Goal: Complete application form: Complete application form

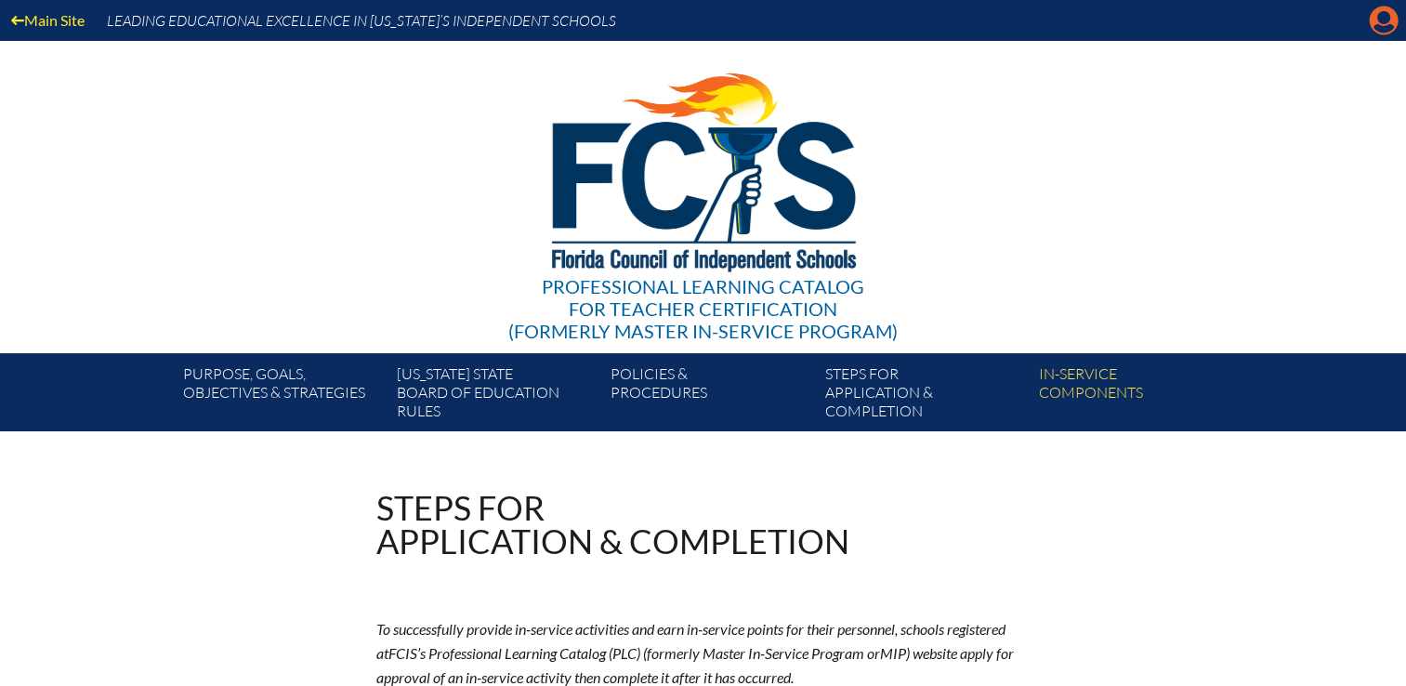
click at [1379, 22] on icon at bounding box center [1384, 21] width 29 height 29
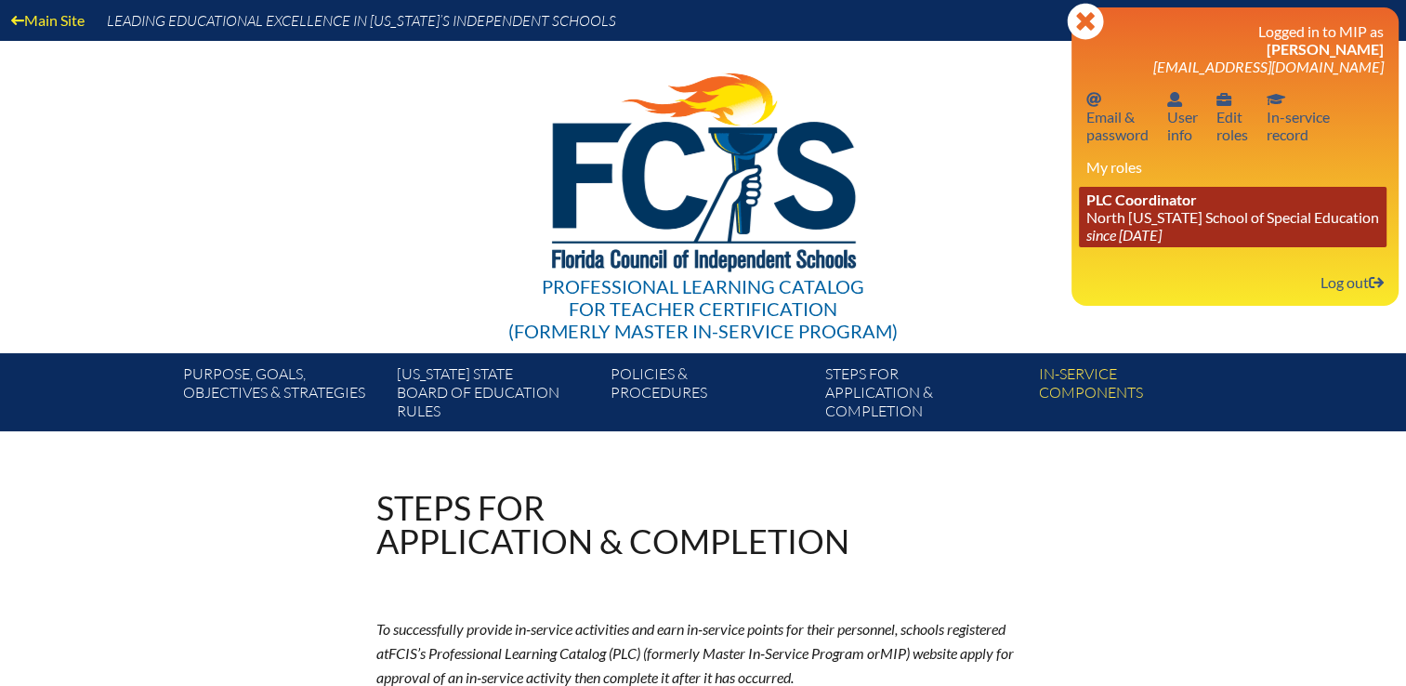
click at [1205, 222] on link "PLC Coordinator North [US_STATE] School of Special Education since [DATE]" at bounding box center [1233, 217] width 308 height 60
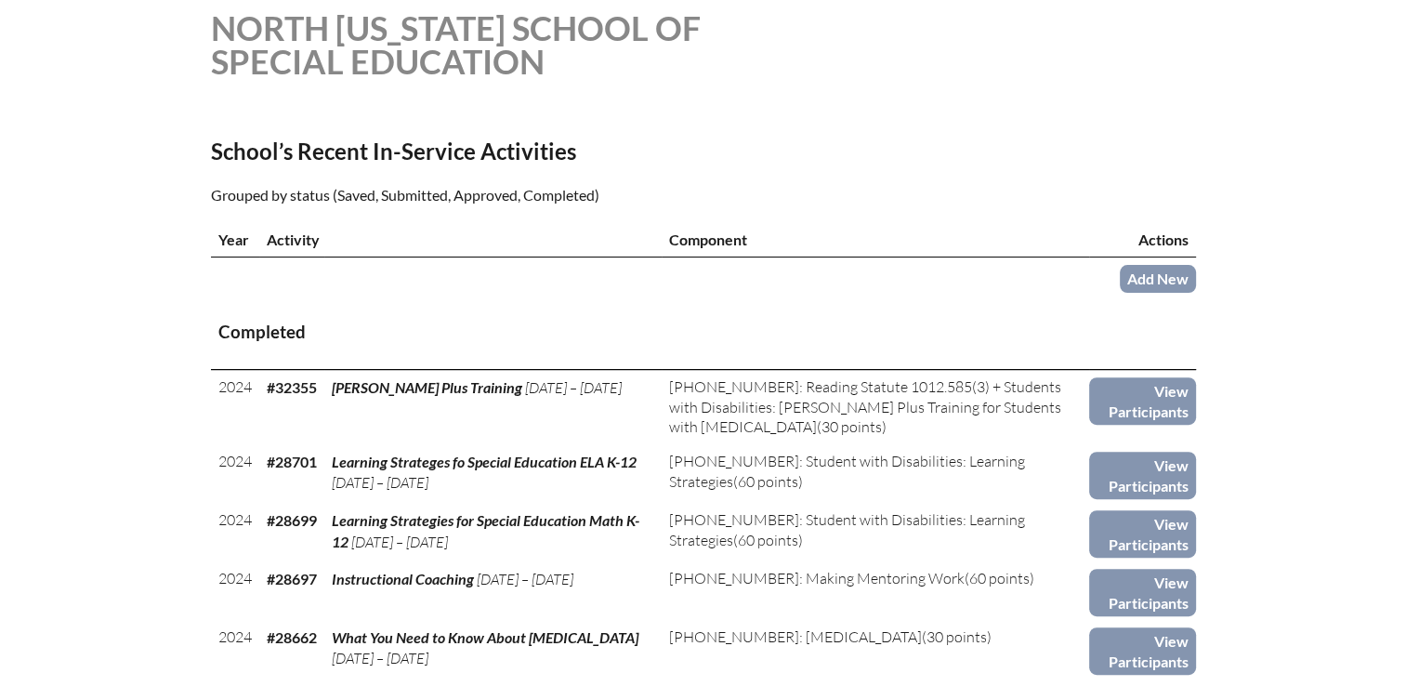
scroll to position [558, 0]
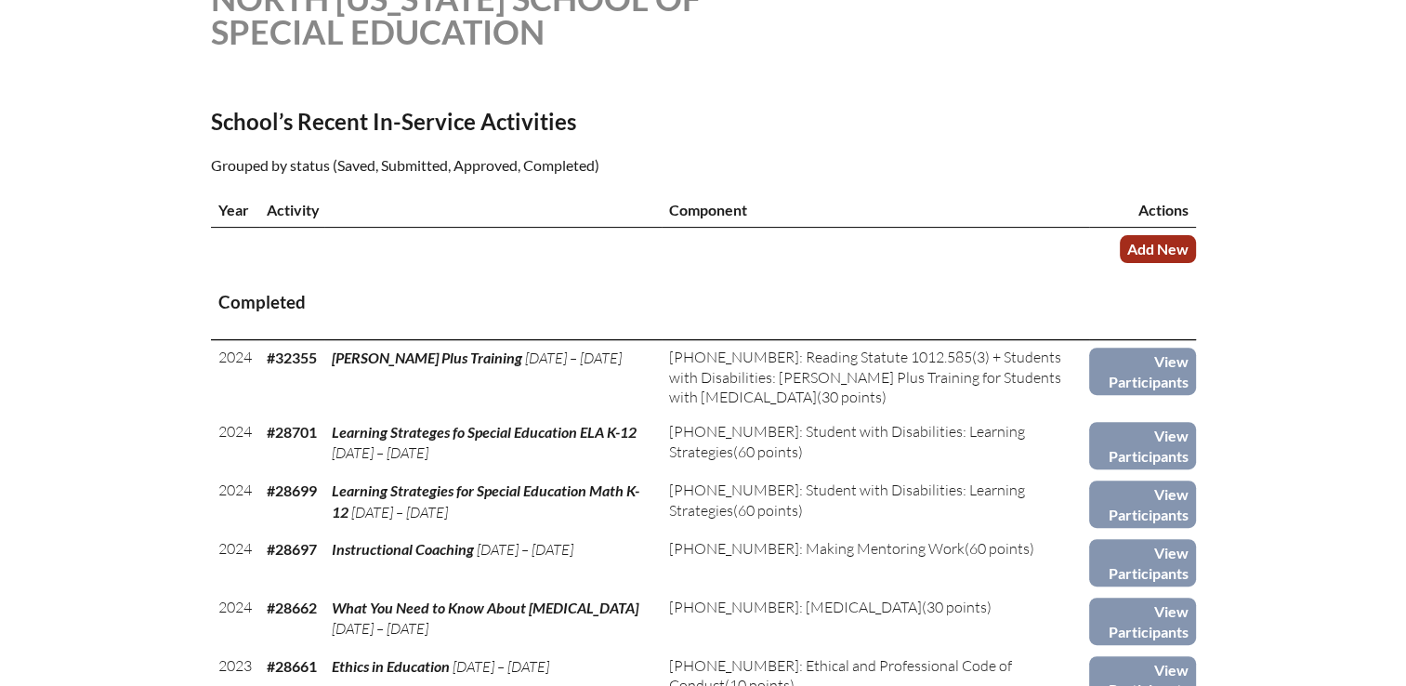
click at [1154, 247] on link "Add New" at bounding box center [1158, 248] width 76 height 27
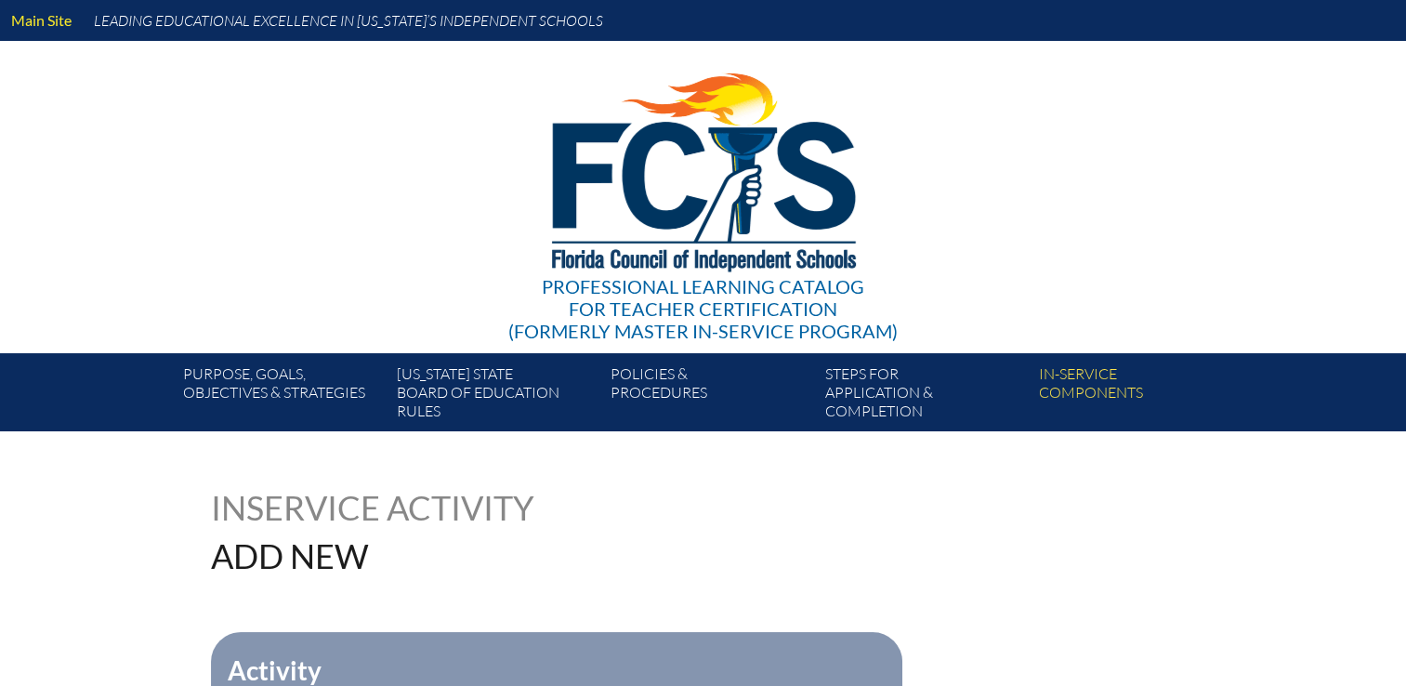
click at [1154, 246] on div "Professional Learning Catalog for Teacher Certification (formerly Master In-ser…" at bounding box center [703, 197] width 1130 height 312
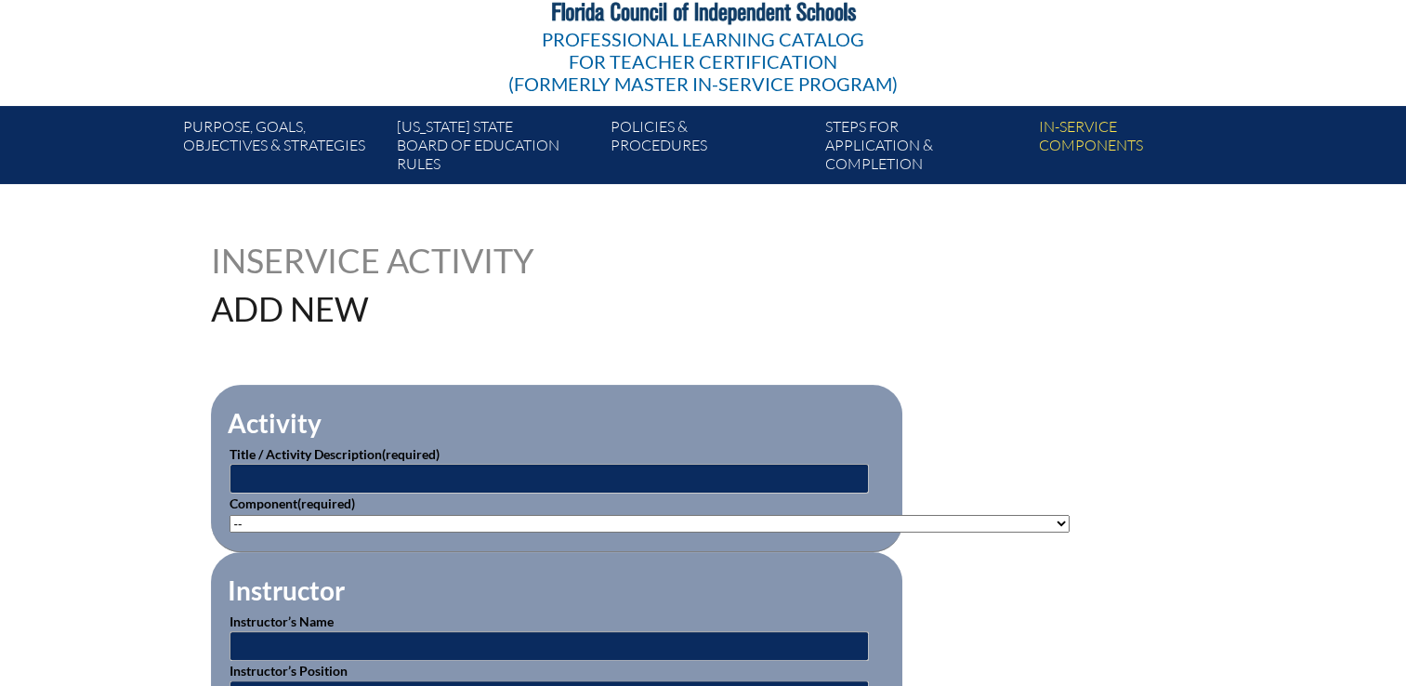
scroll to position [279, 0]
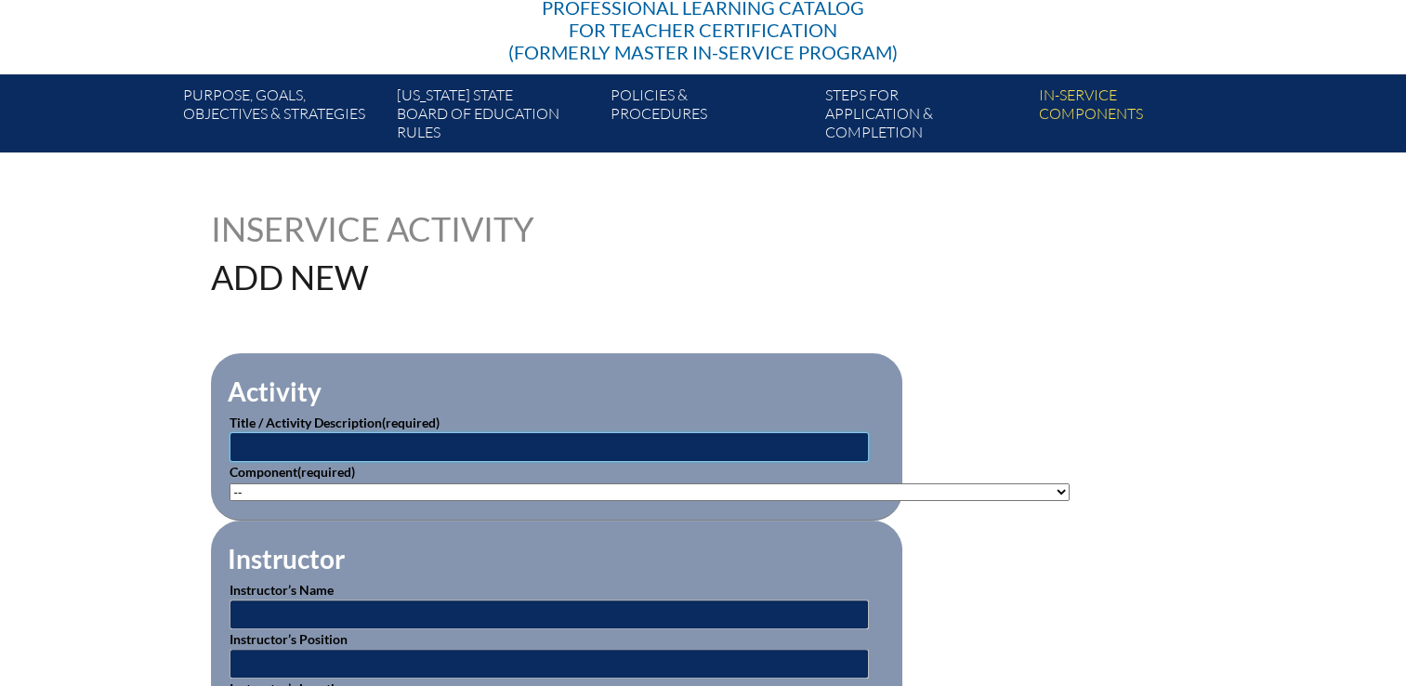
click at [387, 436] on input "text" at bounding box center [549, 447] width 639 height 30
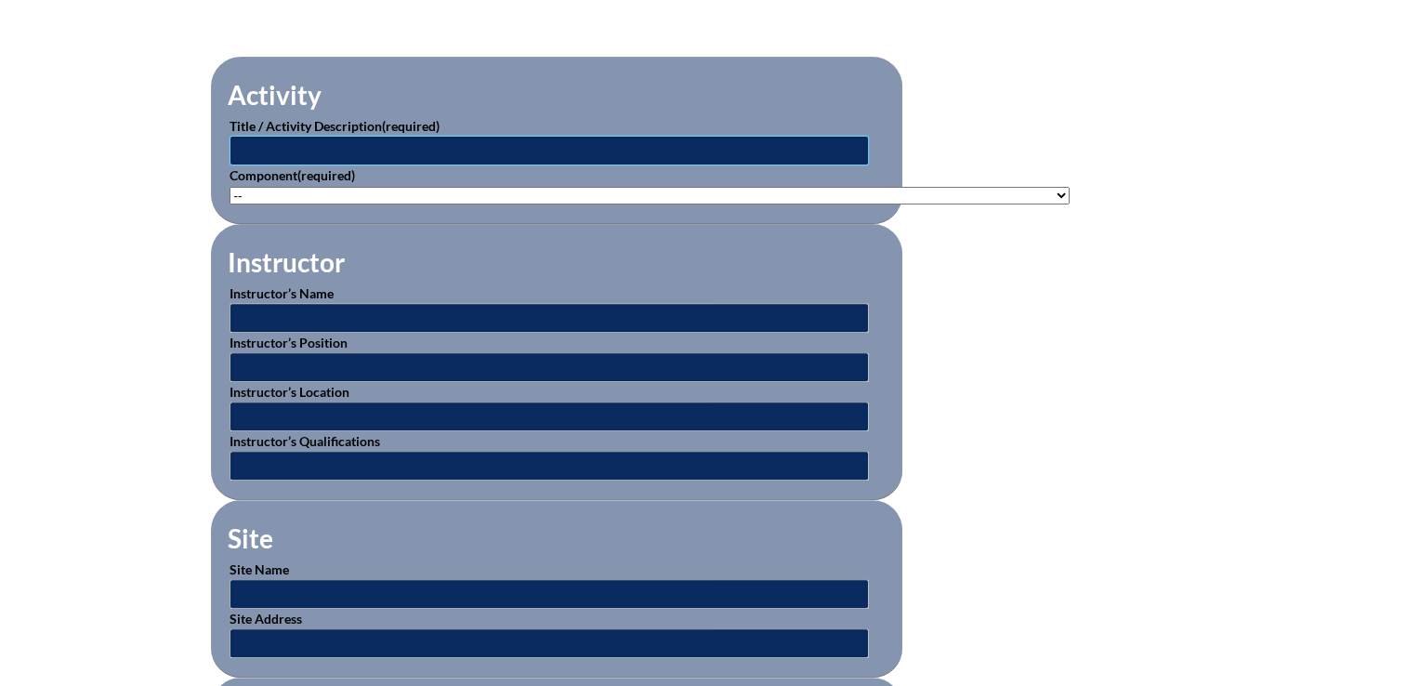
scroll to position [465, 0]
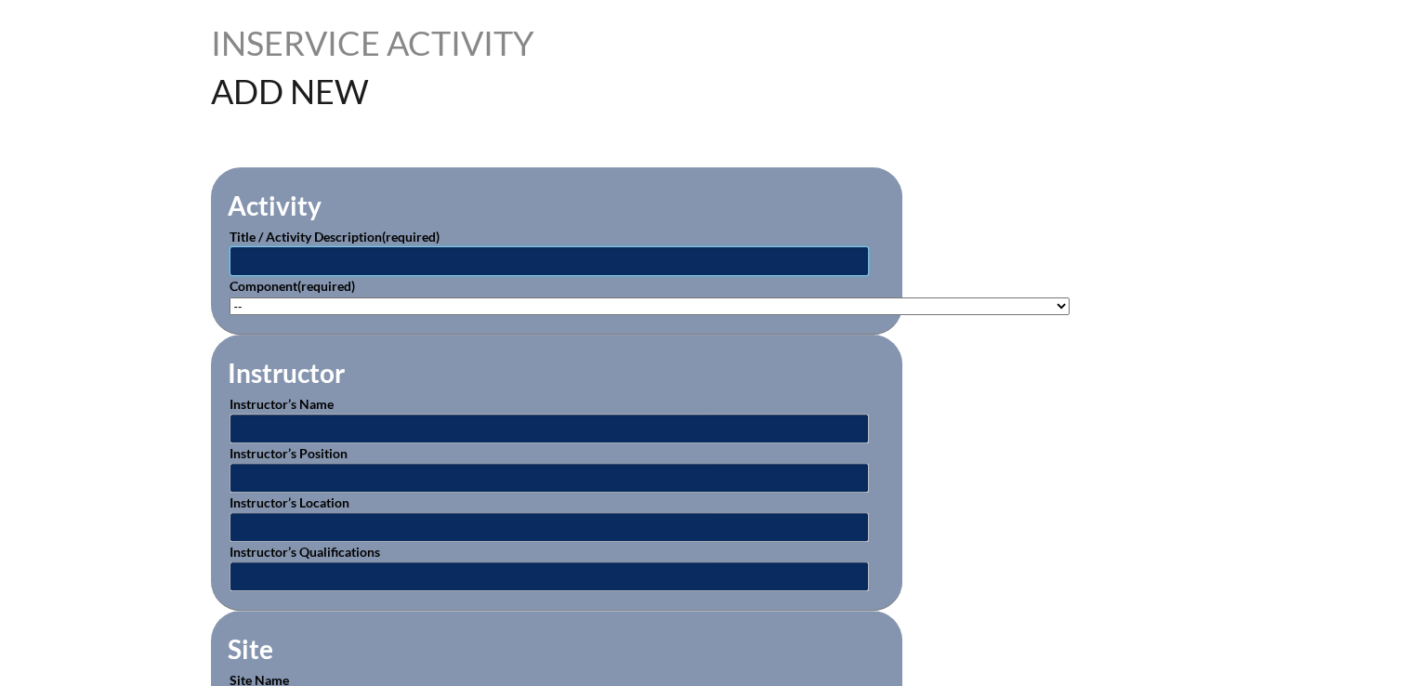
click at [402, 257] on input "text" at bounding box center [549, 261] width 639 height 30
type input "Connecting the Dots Conference"
click at [357, 304] on select"]"] "-- 1-000-001: Appropriate Art Activities 1-000-002: Concept and Art Process for…" at bounding box center [650, 306] width 840 height 18
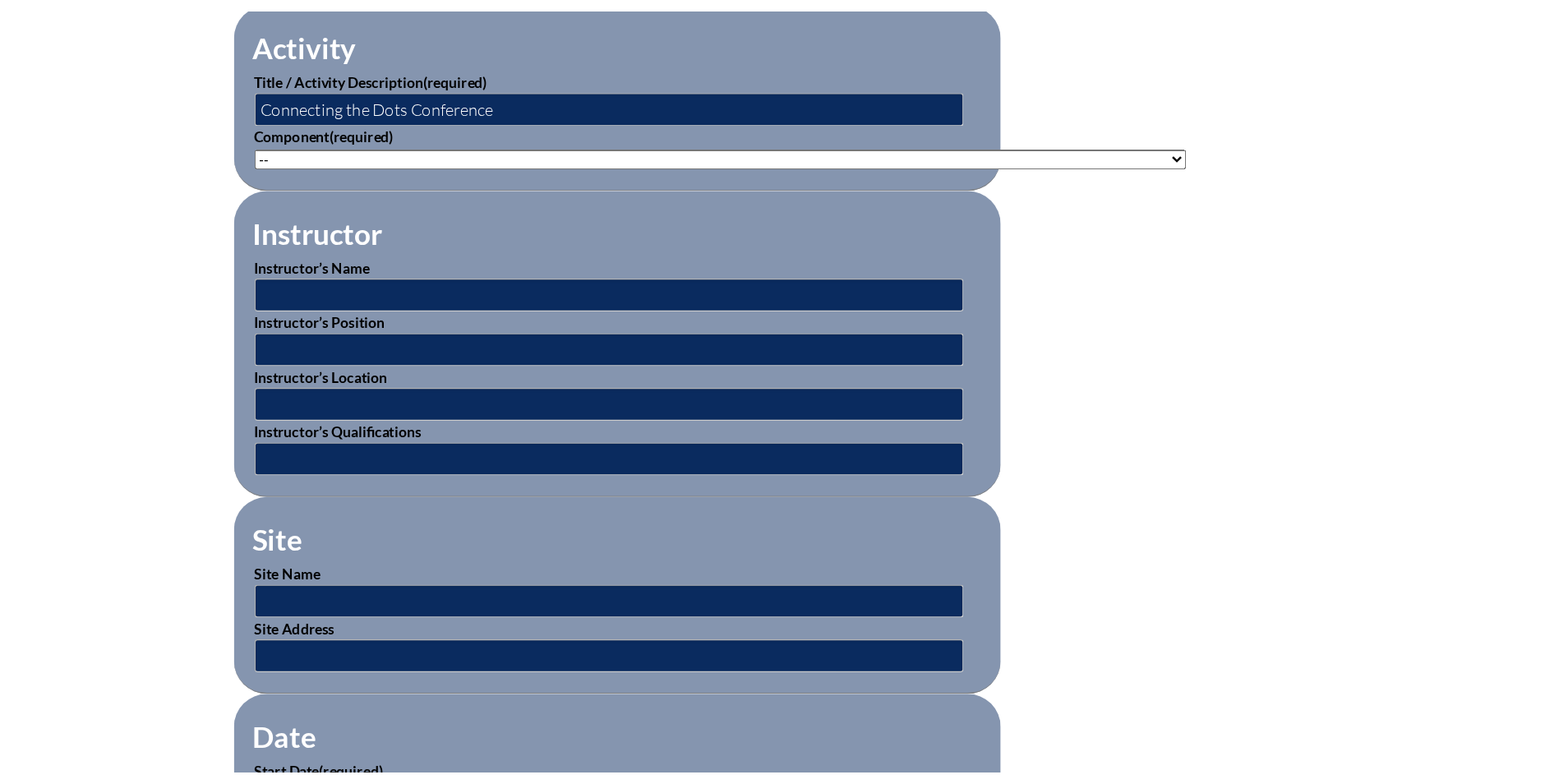
scroll to position [493, 0]
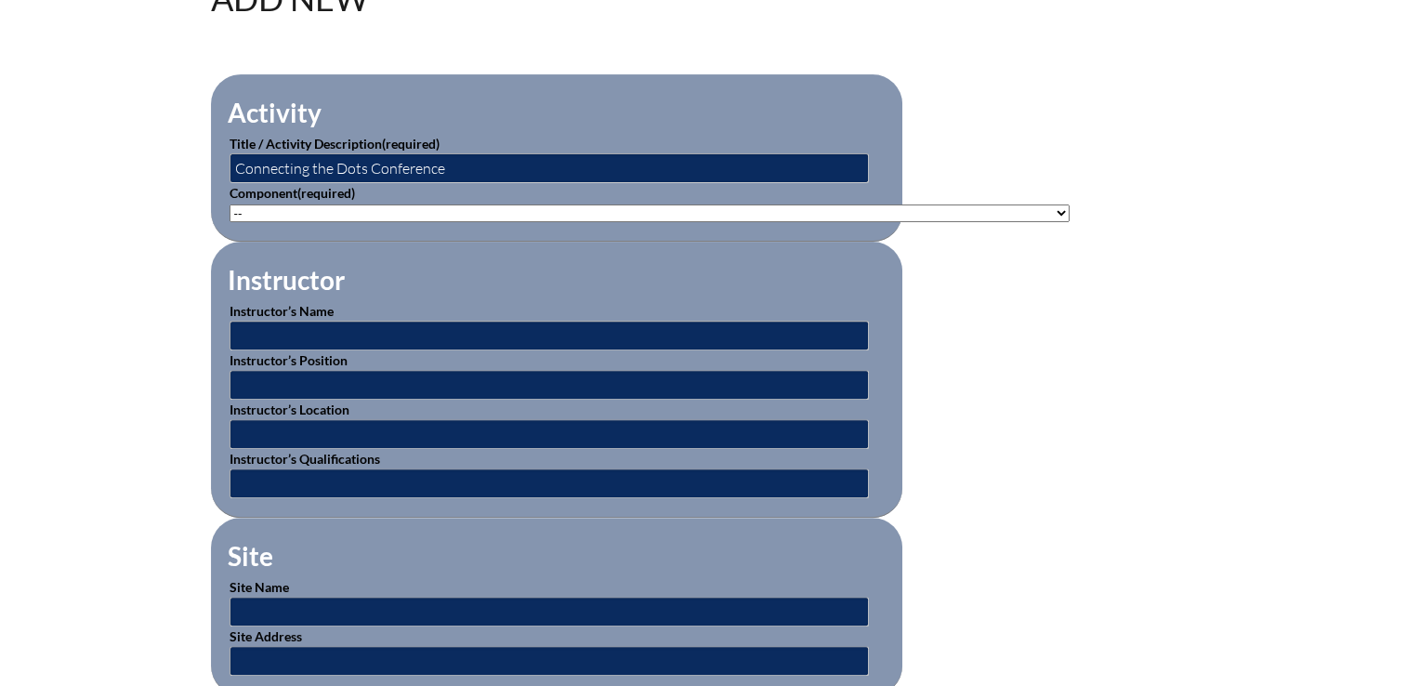
click at [746, 212] on select"]"] "-- 1-000-001: Appropriate Art Activities 1-000-002: Concept and Art Process for…" at bounding box center [650, 213] width 840 height 18
select select"]"] "20590"
click at [230, 204] on select"]"] "-- 1-000-001: Appropriate Art Activities 1-000-002: Concept and Art Process for…" at bounding box center [650, 213] width 840 height 18
click at [634, 214] on select"]"] "-- 1-000-001: Appropriate Art Activities 1-000-002: Concept and Art Process for…" at bounding box center [650, 213] width 840 height 18
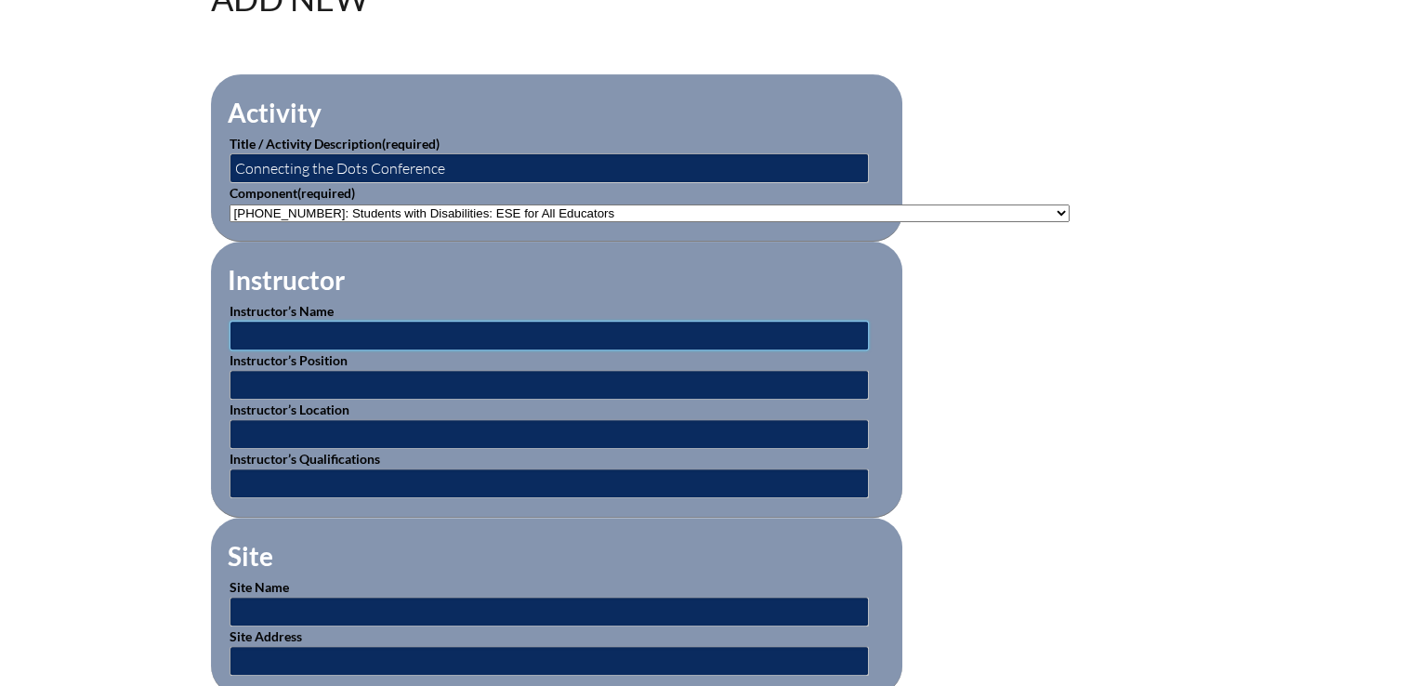
click at [589, 329] on input "text" at bounding box center [549, 336] width 639 height 30
type input "Multiple Instructors"
click at [441, 381] on input "text" at bounding box center [549, 385] width 639 height 30
click at [435, 382] on input "text" at bounding box center [549, 385] width 639 height 30
type input "Multiple Positions"
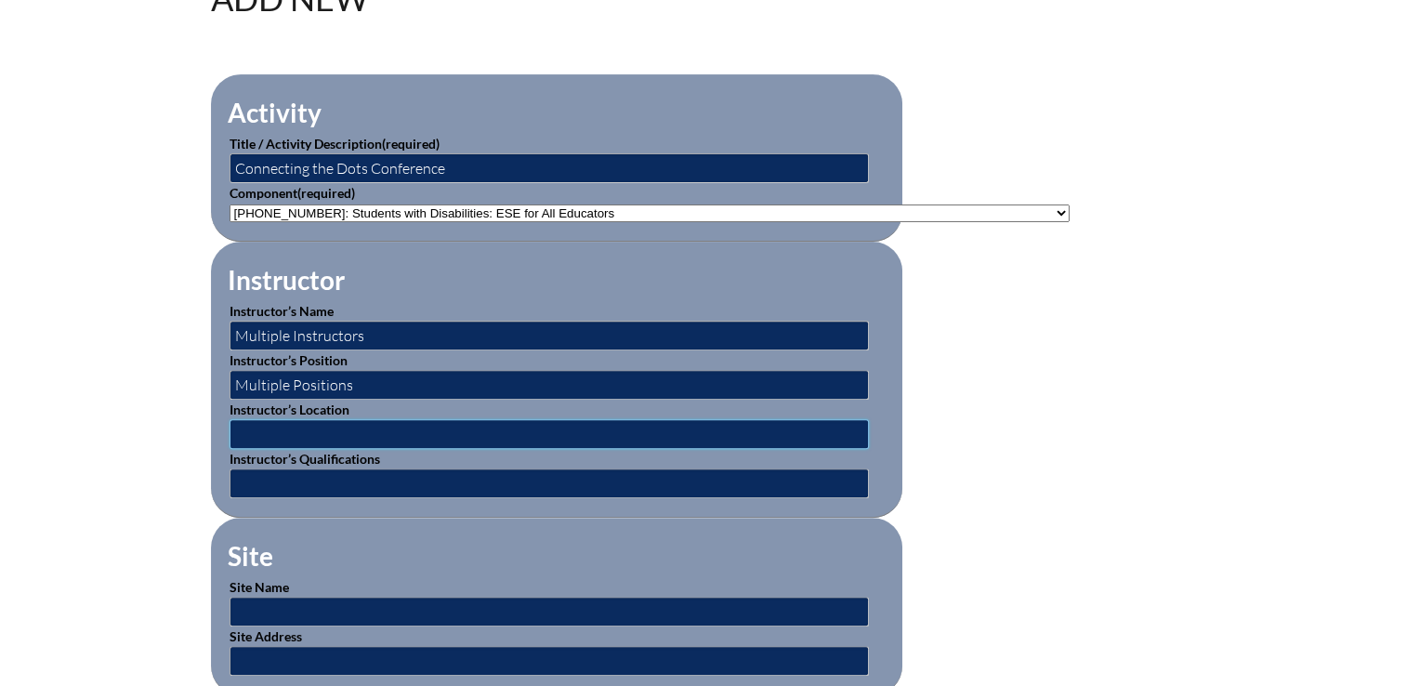
click at [421, 429] on input "text" at bounding box center [549, 434] width 639 height 30
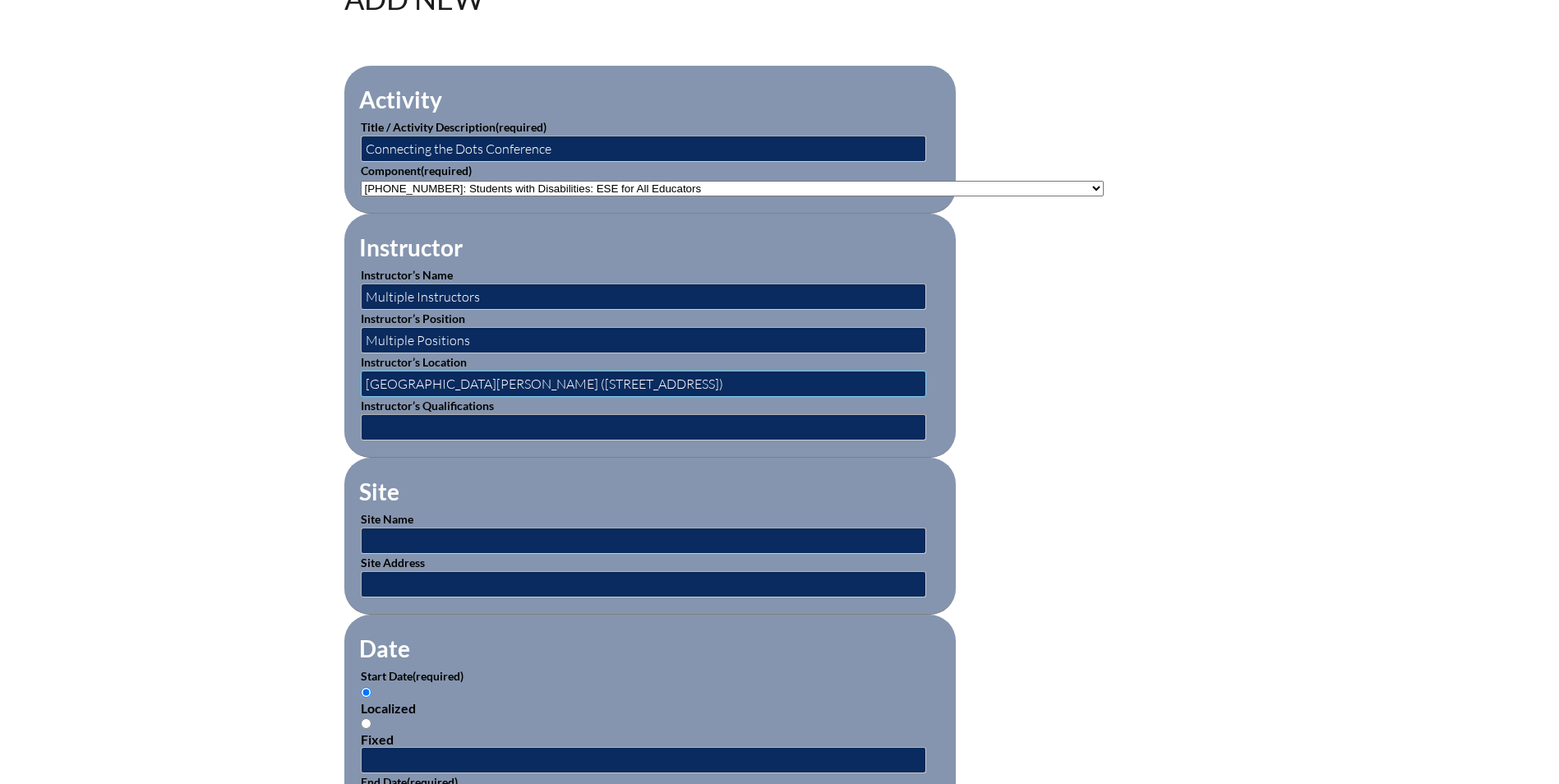
type input "The Shultz Center (5019 Boulevard Center Dr, Jacksonville, Fl 32207)"
click at [577, 416] on input "text" at bounding box center [643, 427] width 565 height 27
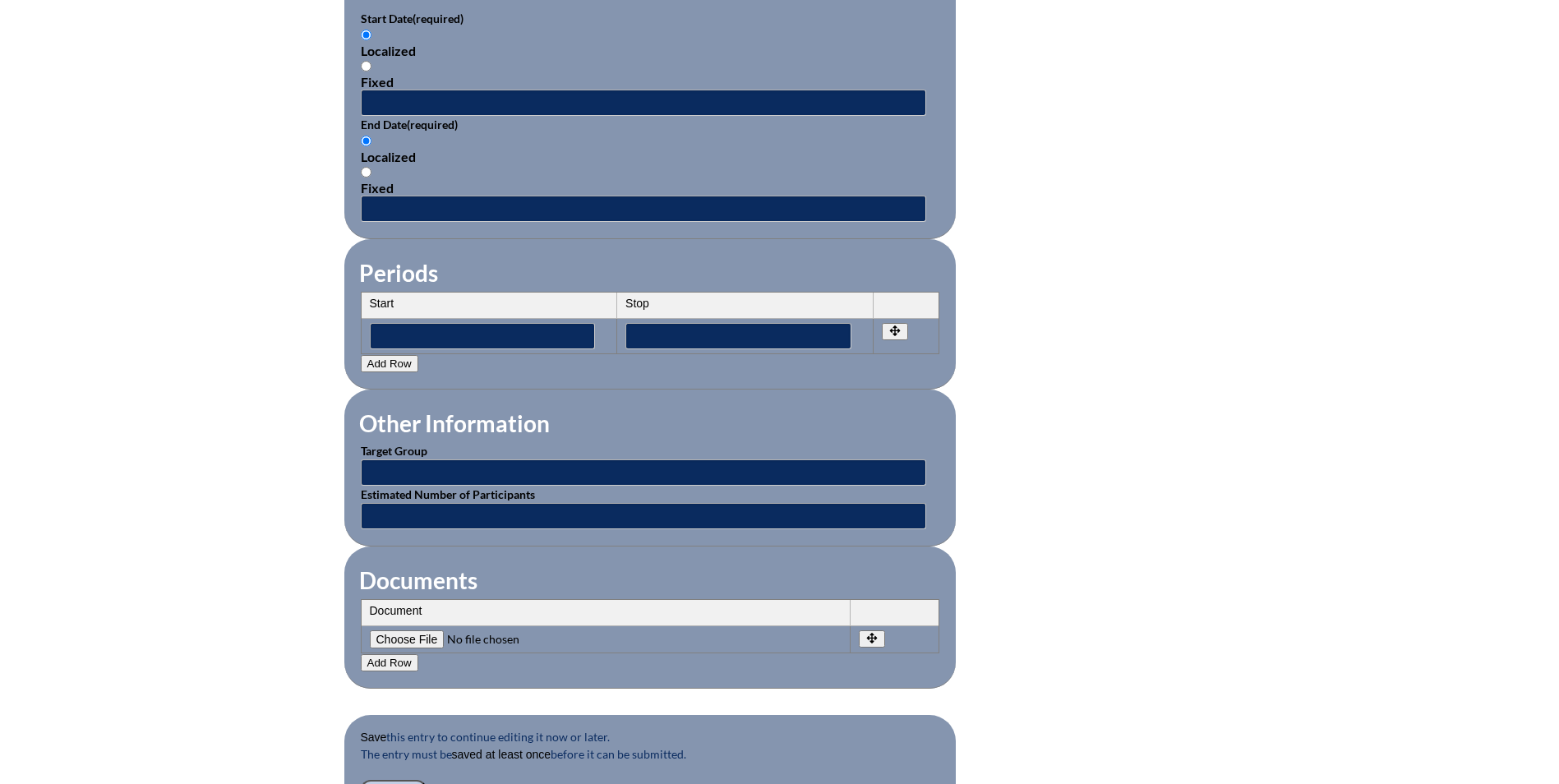
scroll to position [822, 0]
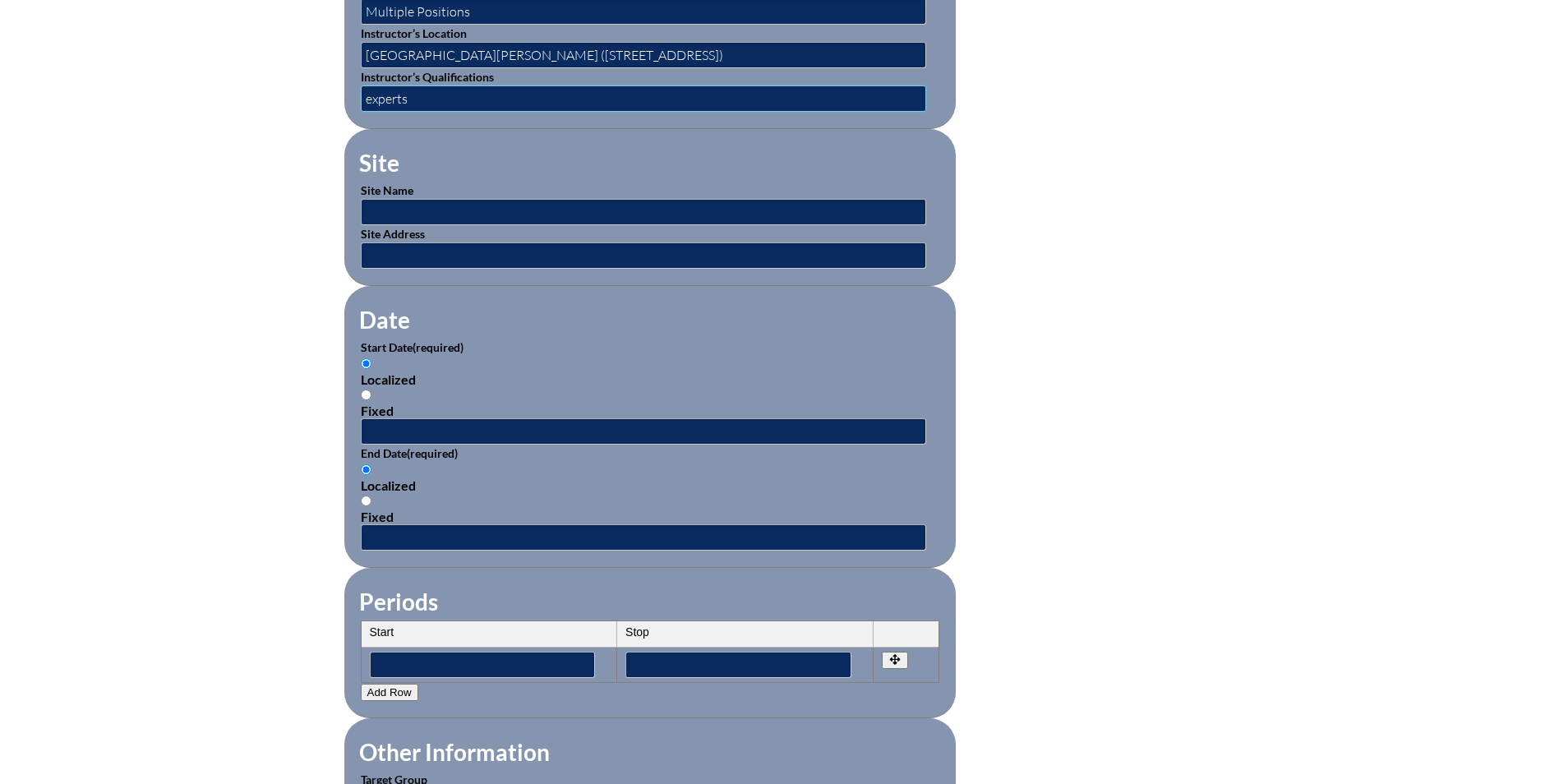
type input "experts"
click at [474, 250] on input "text" at bounding box center [643, 255] width 565 height 27
paste input "https://www.fccflorida.org/ctd.html"
type input "https://www.fccflorida.org/ctd.html"
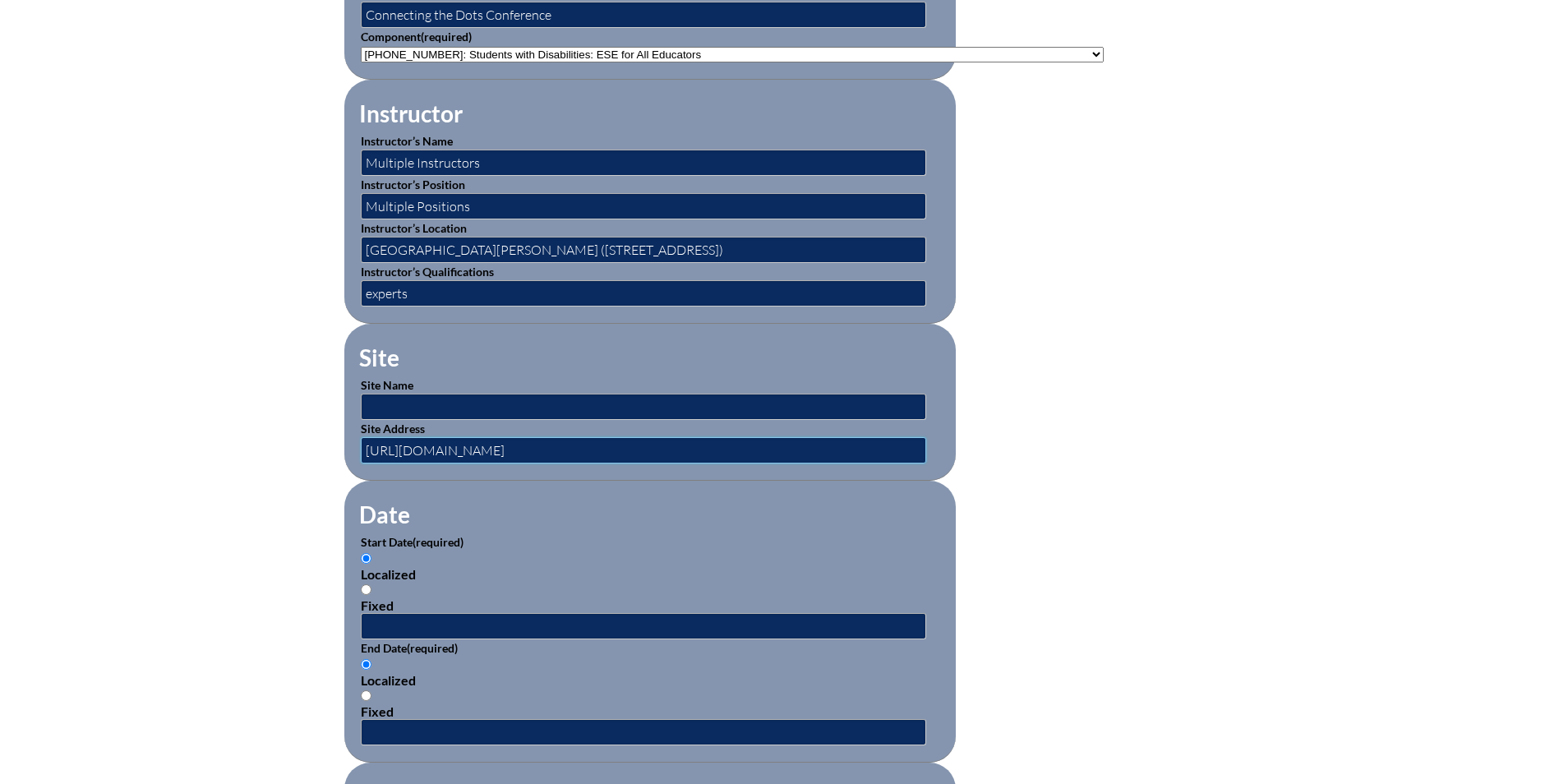
scroll to position [575, 0]
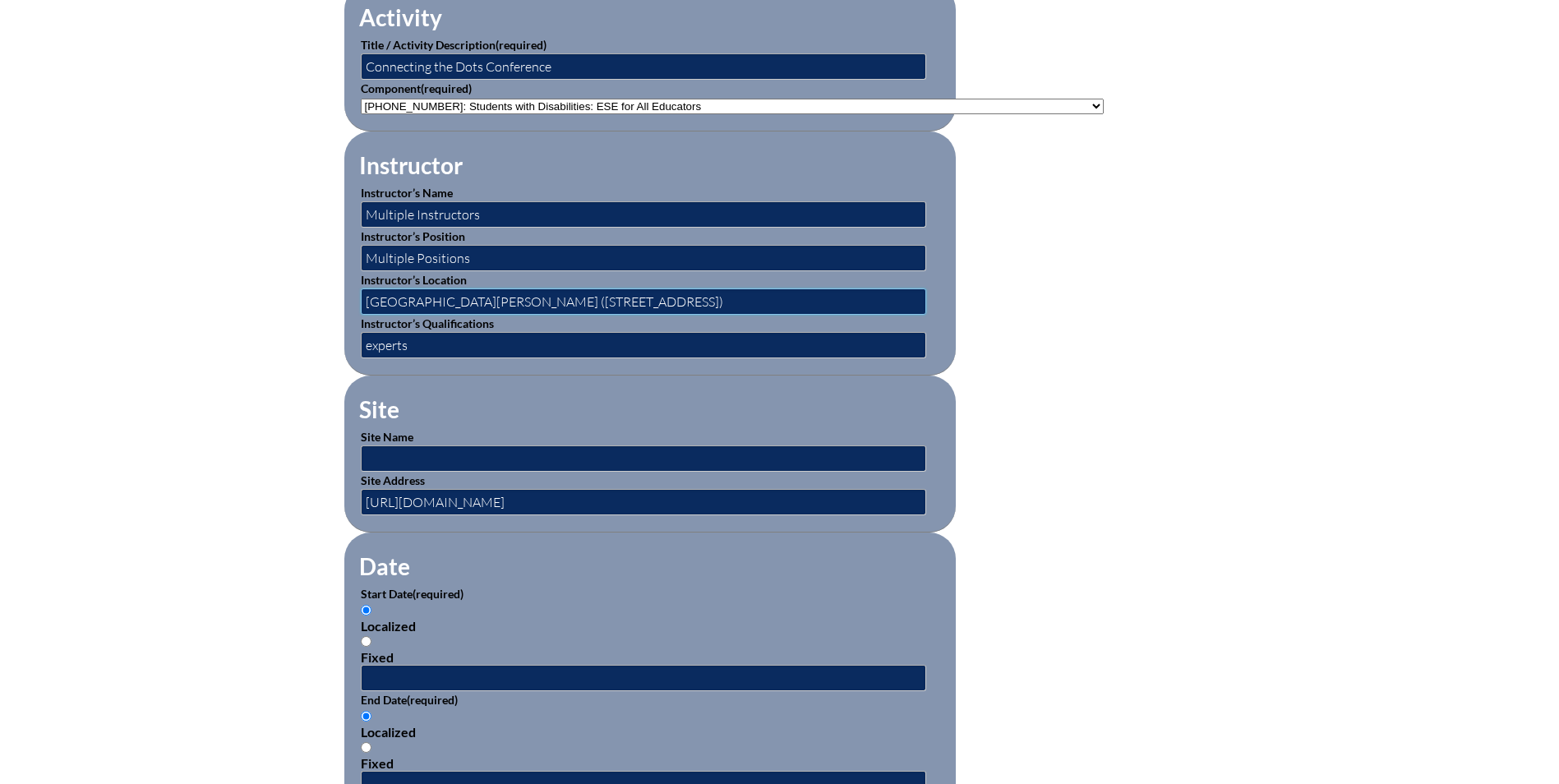
drag, startPoint x: 762, startPoint y: 296, endPoint x: 348, endPoint y: 295, distance: 414.0
click at [348, 295] on fieldset "Instructor Instructor’s Name Multiple Instructors Instructor’s Position Multipl…" at bounding box center [650, 254] width 612 height 244
drag, startPoint x: 457, startPoint y: 298, endPoint x: 464, endPoint y: 294, distance: 8.1
click at [459, 297] on input "The Shultz Center (5019 Boulevard Center Dr, Jacksonville, Fl 32207)" at bounding box center [643, 301] width 565 height 27
click at [470, 297] on input "The Shultz Center (5019 Boulevard Center Dr, Jacksonville, Fl 32207)" at bounding box center [643, 301] width 565 height 27
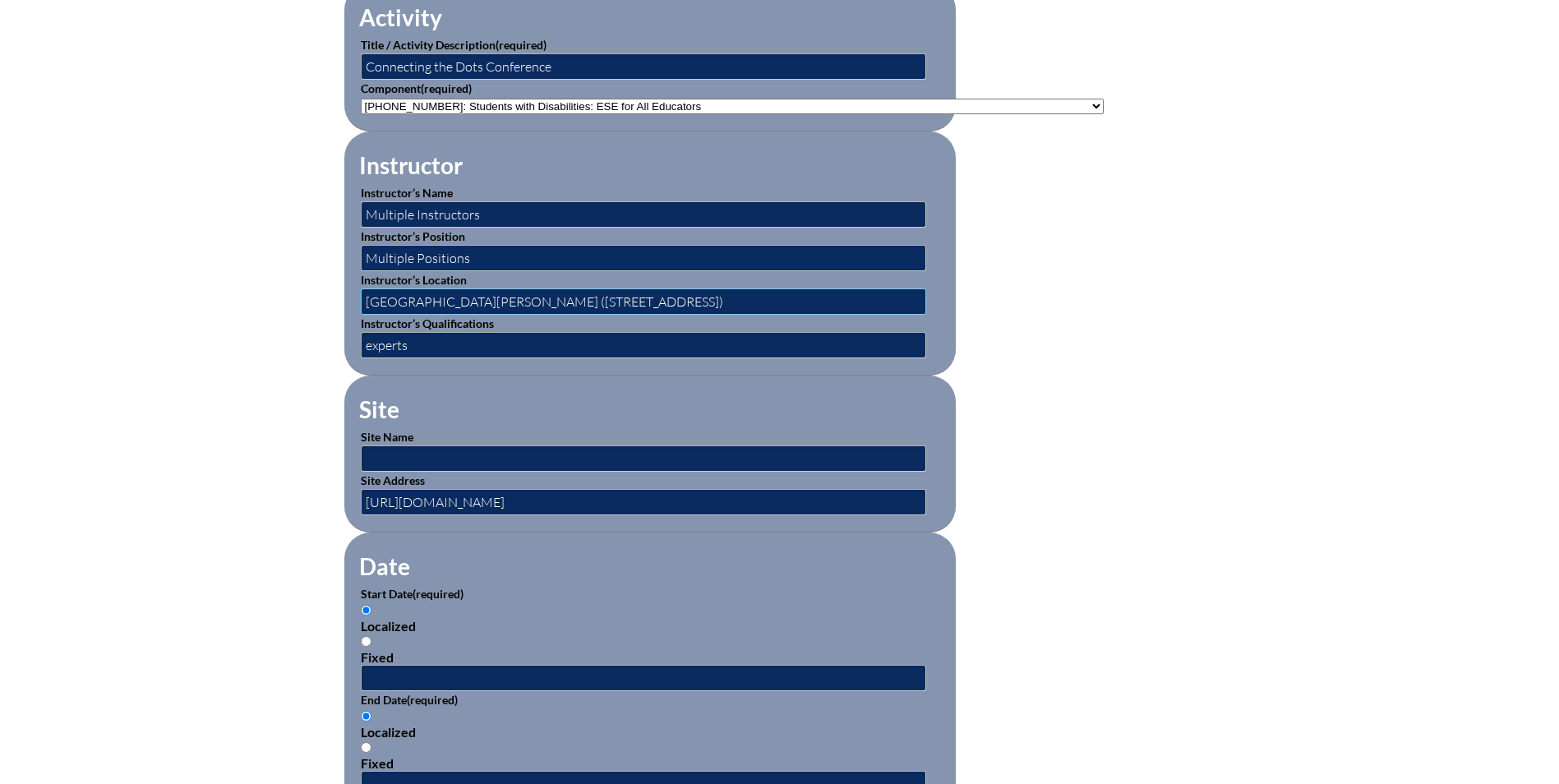
click at [475, 297] on input "The Shultz Center (5019 Boulevard Center Dr, Jacksonville, Fl 32207)" at bounding box center [643, 301] width 565 height 27
drag, startPoint x: 646, startPoint y: 296, endPoint x: 365, endPoint y: 297, distance: 281.0
click at [365, 297] on input "5019 Boulevard Center Dr, Jacksonville, Fl 32207" at bounding box center [643, 301] width 565 height 27
type input "5019 Boulevard Center Dr, Jacksonville, Fl 32207"
drag, startPoint x: 576, startPoint y: 493, endPoint x: 329, endPoint y: 486, distance: 247.1
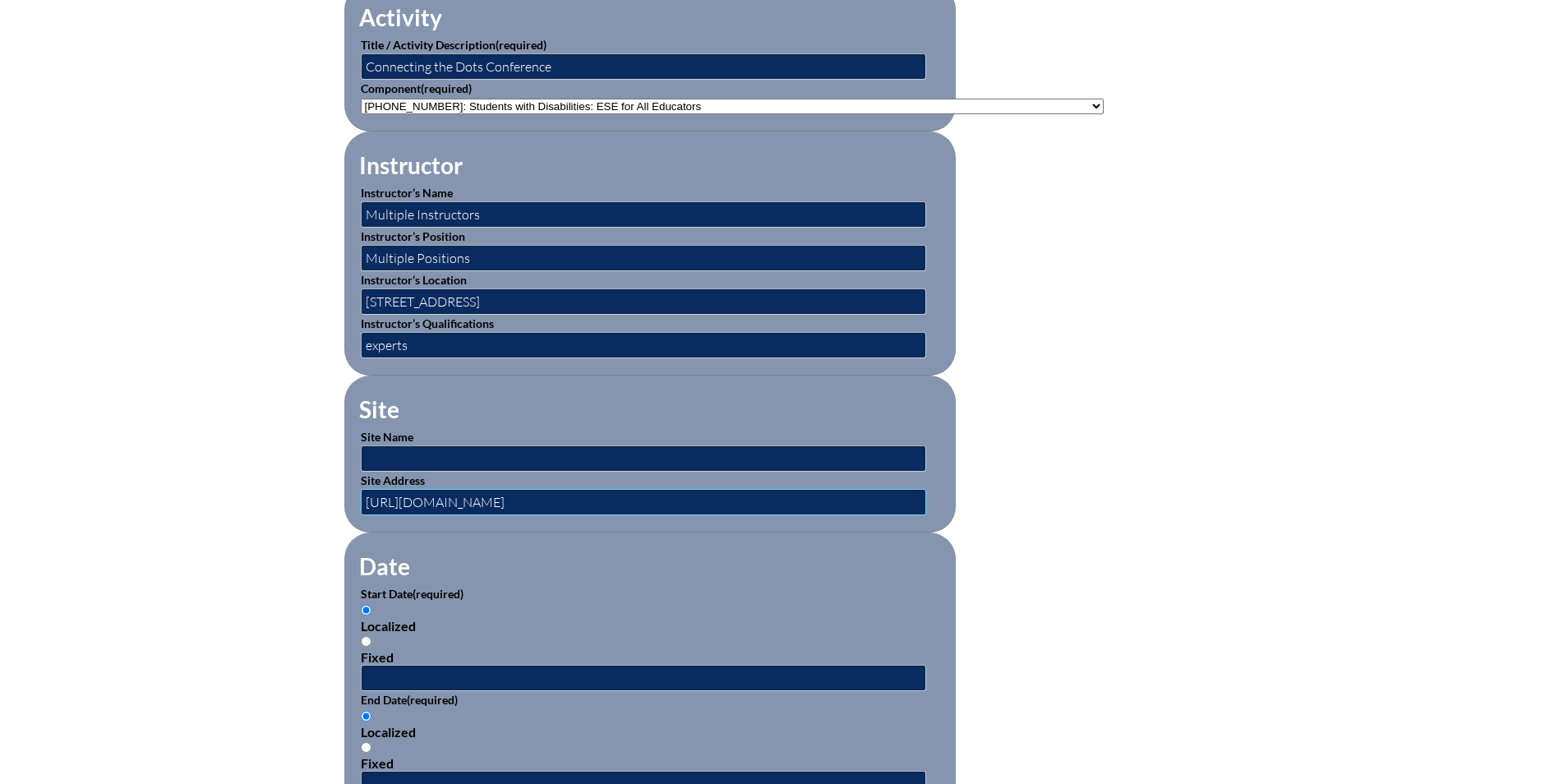
click at [310, 486] on div "Inservice Activity Add New Activity Title / Activity Description (required) Con…" at bounding box center [779, 629] width 1559 height 1541
paste input "5019 Boulevard Center Dr, Jacksonville, Fl 32207"
type input "5019 Boulevard Center Dr, Jacksonville, Fl 32207"
click at [416, 453] on input "text" at bounding box center [643, 459] width 565 height 27
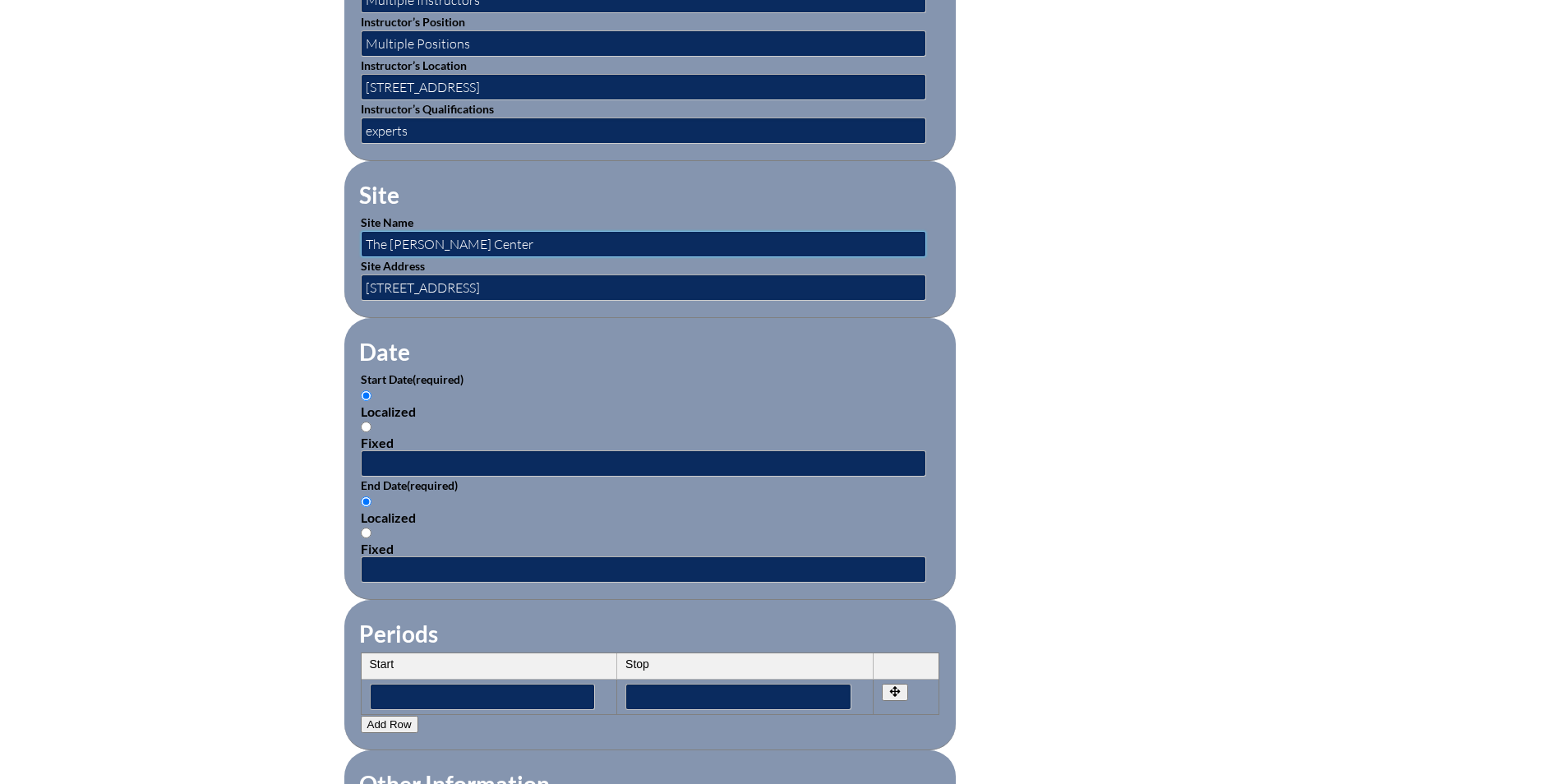
scroll to position [822, 0]
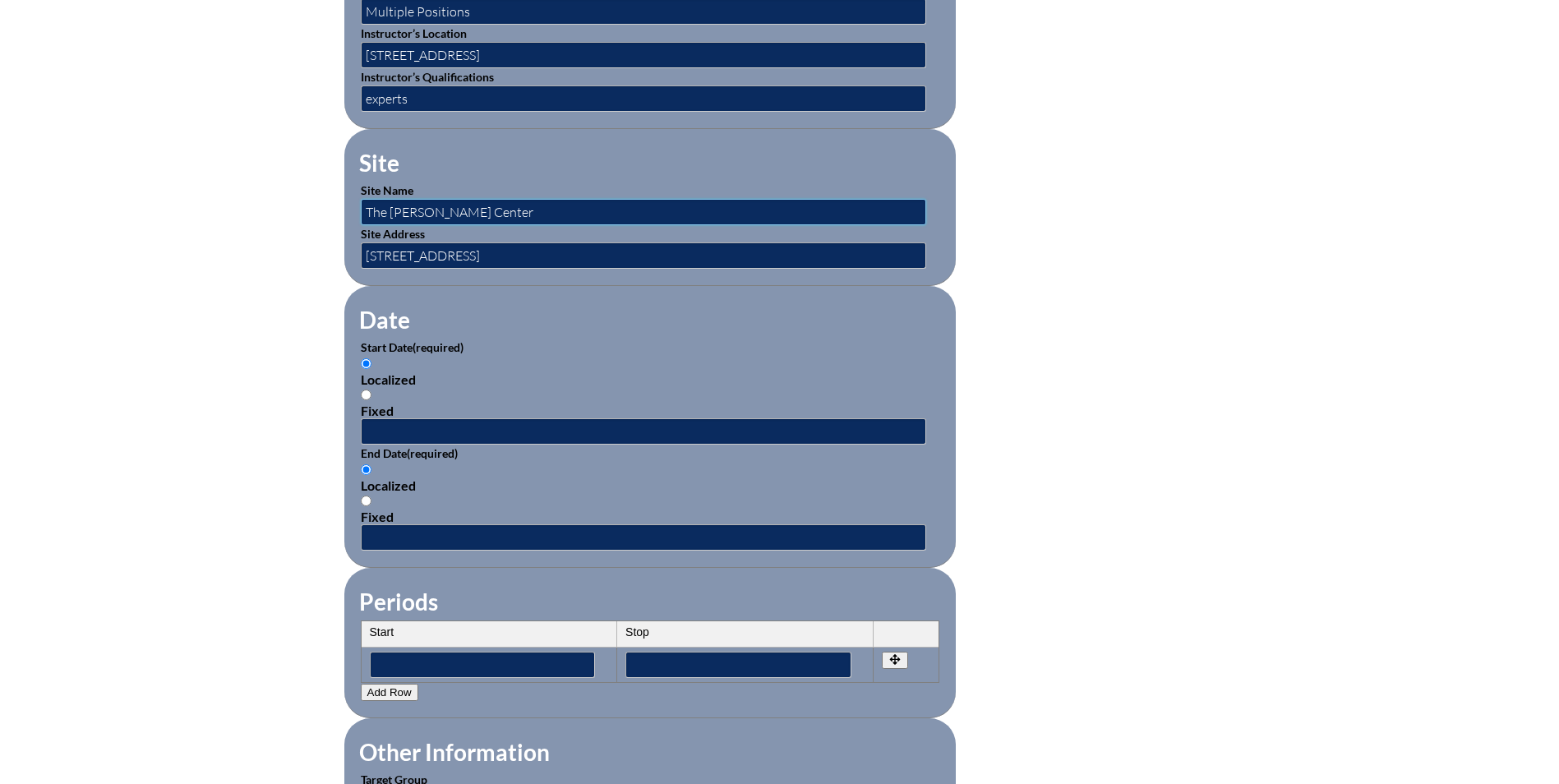
type input "The Schultz Center"
click at [444, 426] on input "text" at bounding box center [643, 431] width 565 height 27
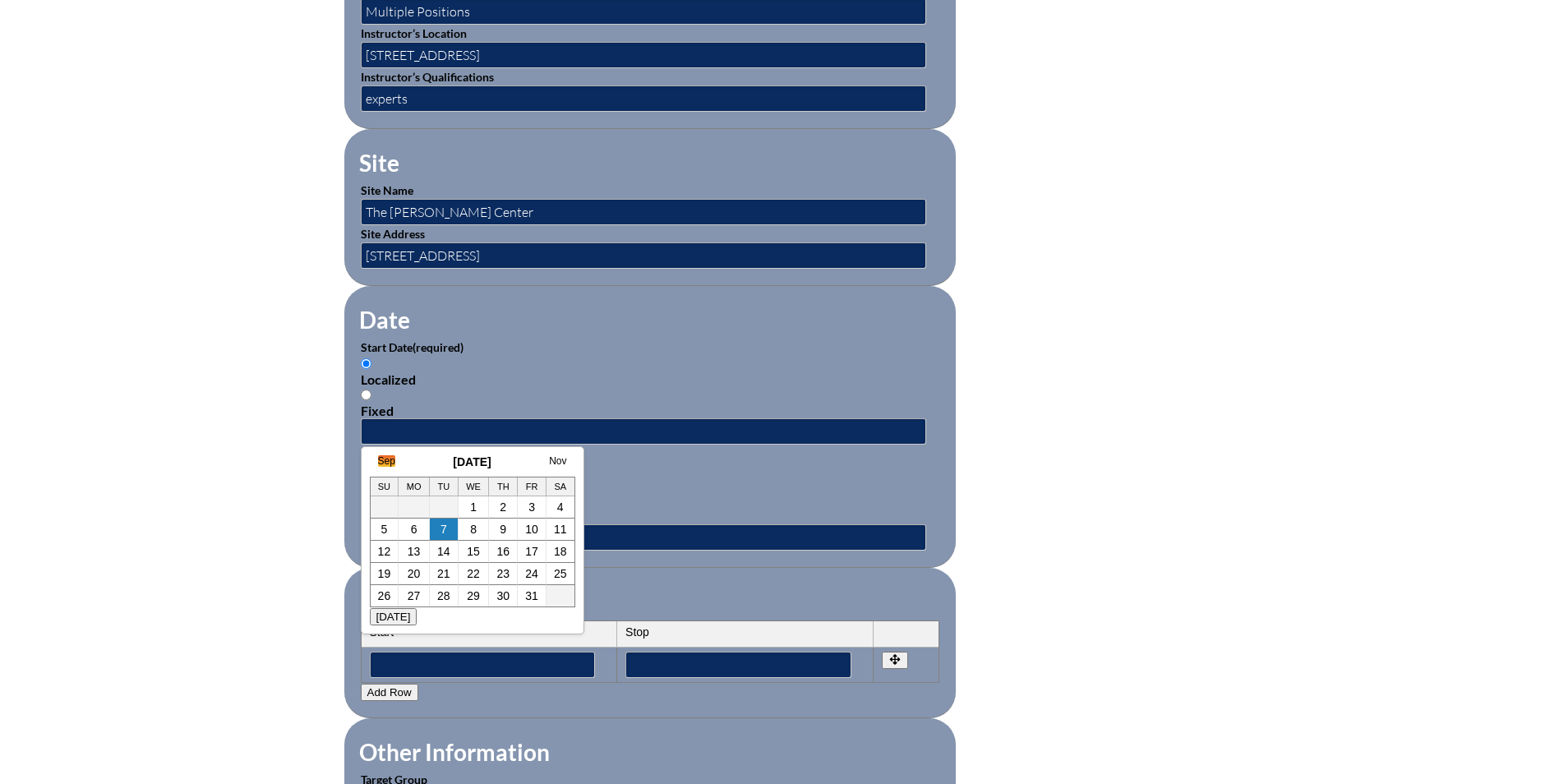
click at [386, 459] on link "Sep" at bounding box center [387, 461] width 18 height 11
click at [547, 457] on link "Oct" at bounding box center [543, 461] width 16 height 11
click at [516, 508] on link "3" at bounding box center [515, 506] width 6 height 13
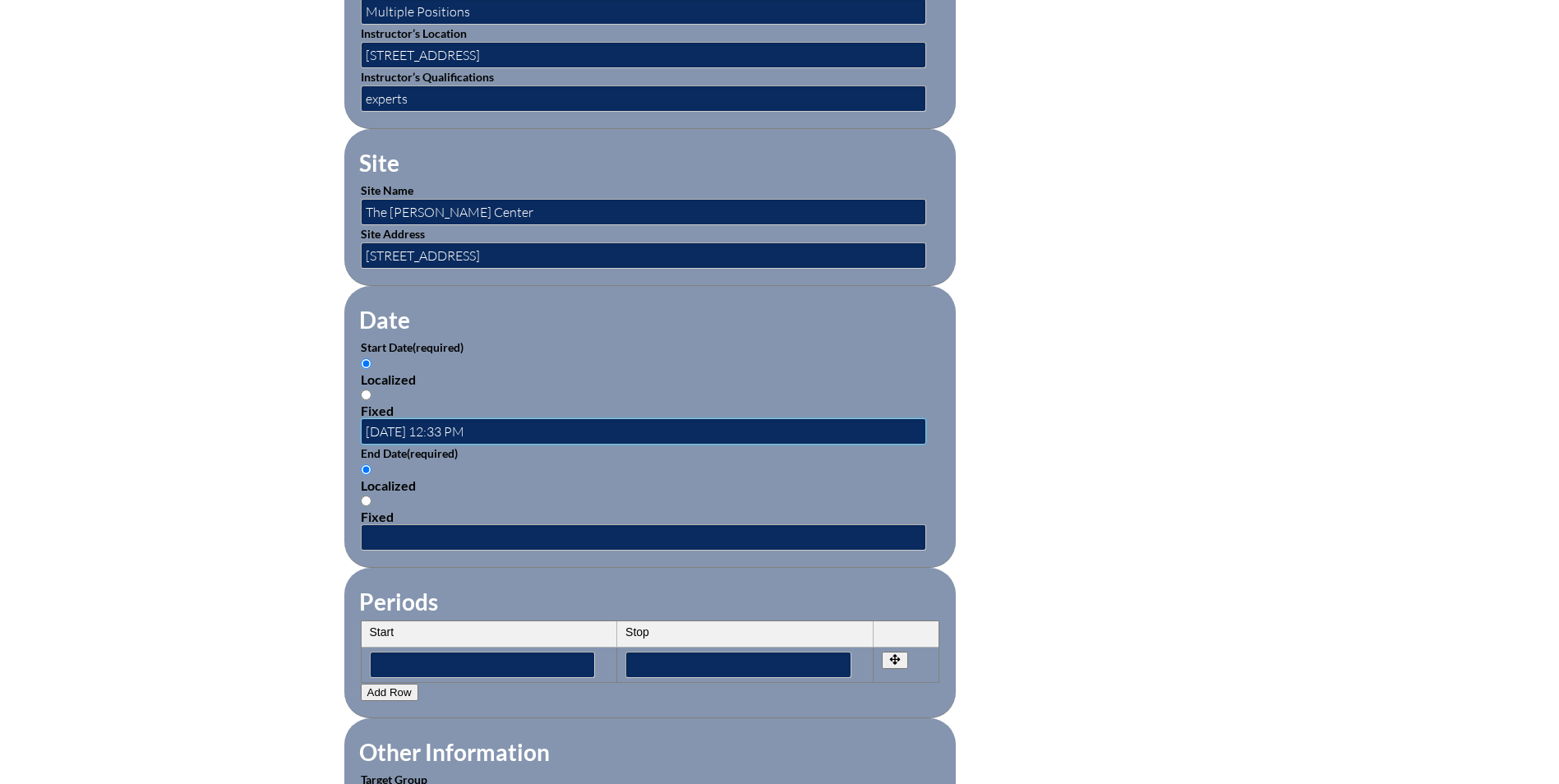
scroll to position [0, 0]
click at [503, 424] on input "2025-10-03 12:33 PM" at bounding box center [643, 431] width 565 height 27
click at [448, 423] on input "2025-10-03 12:33 PM" at bounding box center [643, 431] width 565 height 27
click at [432, 425] on input "2025-10-03 12:33 PM" at bounding box center [643, 431] width 565 height 27
type input "2025-10- 12:33 PM"
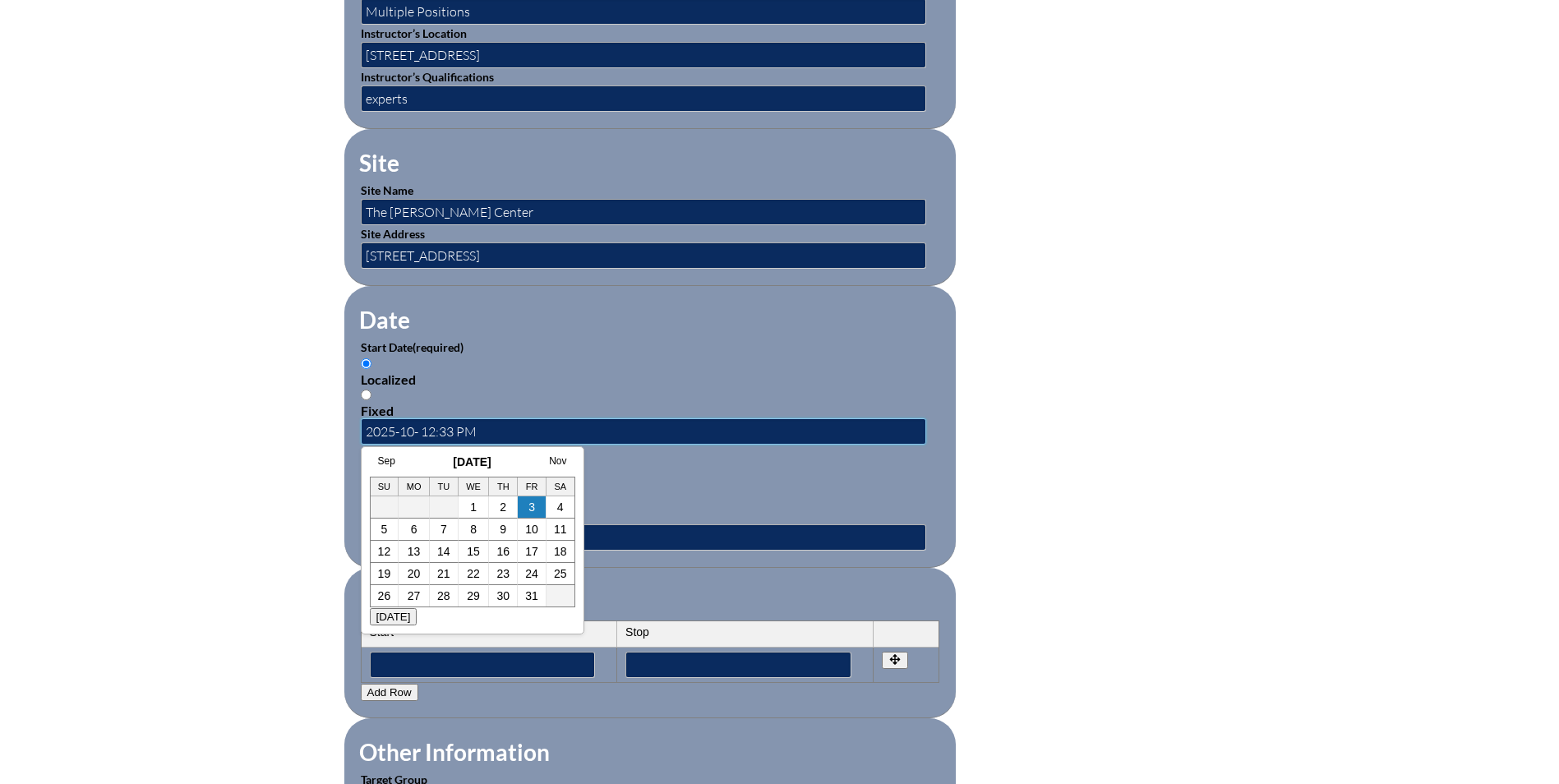
drag, startPoint x: 488, startPoint y: 424, endPoint x: 354, endPoint y: 430, distance: 134.1
click at [354, 430] on fieldset "Date Start Date (required) Localized Fixed 2025-10- 12:33 PM End Date (required…" at bounding box center [650, 426] width 612 height 282
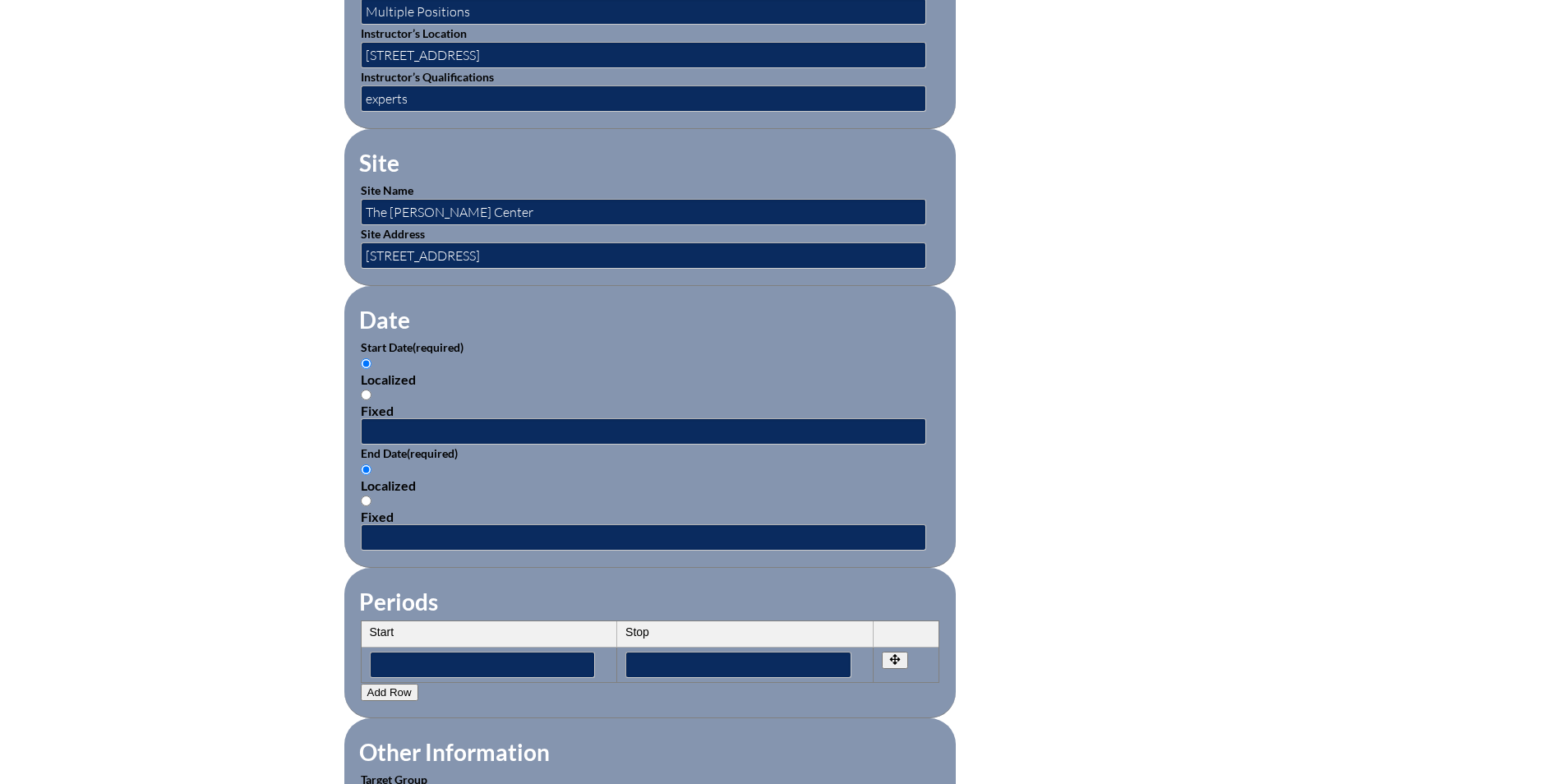
click at [480, 407] on div "Fixed" at bounding box center [650, 410] width 578 height 16
click at [371, 400] on input "Fixed" at bounding box center [366, 395] width 11 height 11
radio input "true"
click at [482, 418] on input "text" at bounding box center [643, 431] width 565 height 27
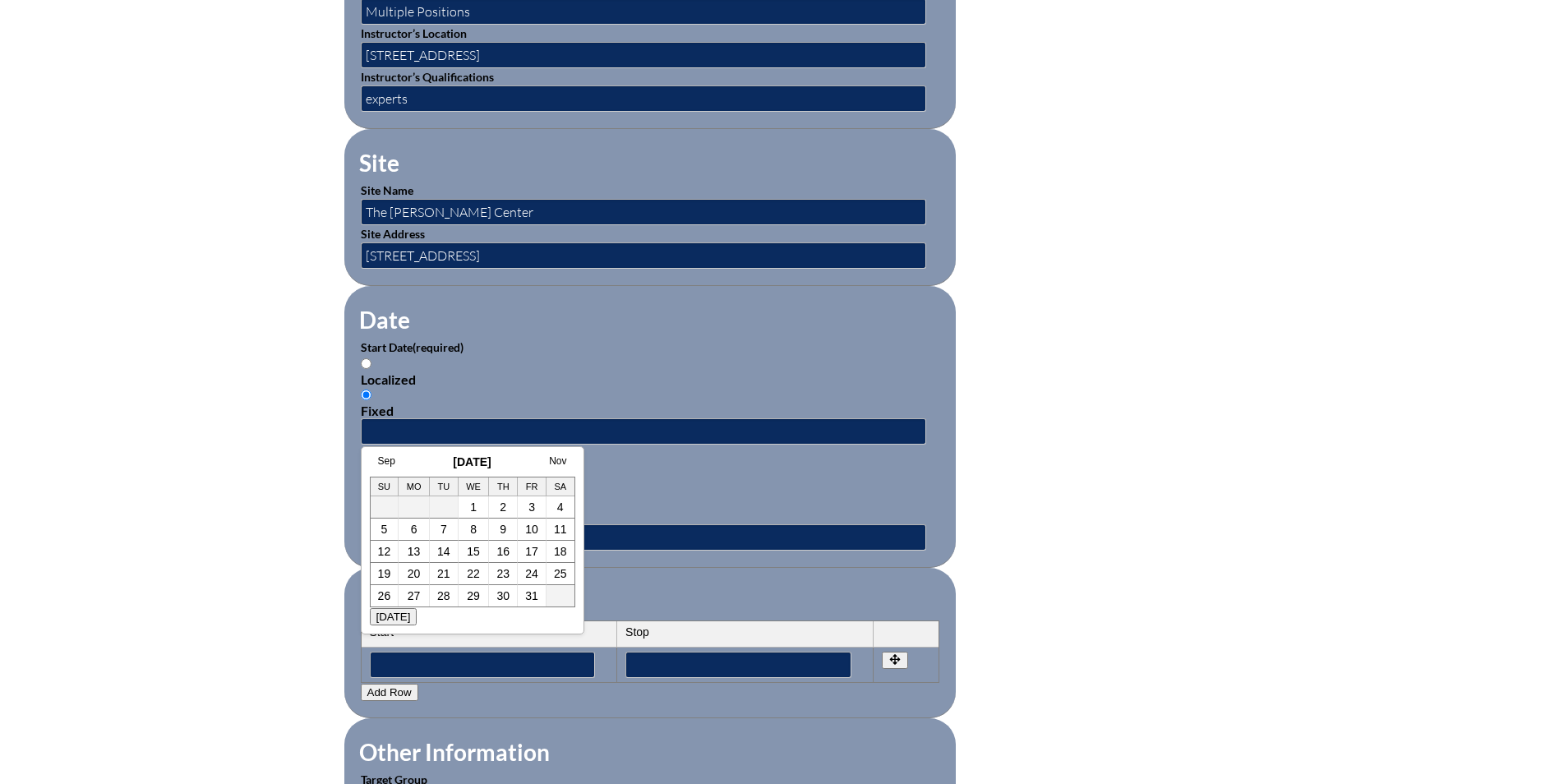
click at [367, 355] on label "Localized" at bounding box center [650, 370] width 578 height 31
click at [367, 358] on input "Localized" at bounding box center [366, 363] width 11 height 11
radio input "true"
click at [420, 418] on input "text" at bounding box center [643, 431] width 565 height 27
click at [530, 511] on link "3" at bounding box center [531, 506] width 6 height 13
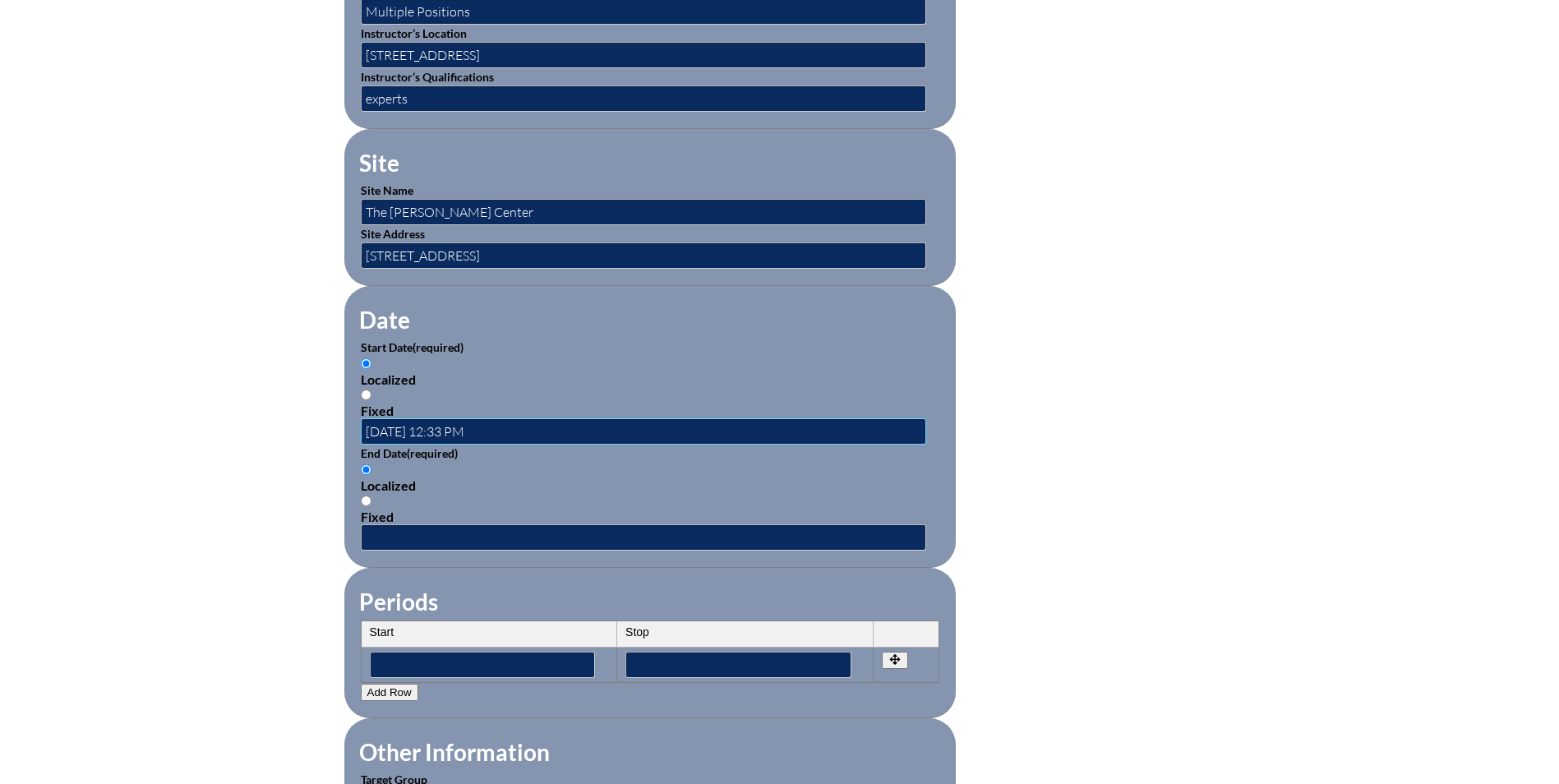
click at [450, 422] on input "2025-10-03 12:33 PM" at bounding box center [643, 431] width 565 height 27
drag, startPoint x: 494, startPoint y: 421, endPoint x: 440, endPoint y: 421, distance: 54.0
click at [440, 421] on input "2025-10-03 12:33 PM" at bounding box center [643, 431] width 565 height 27
type input "2025-10-03 8:30AM"
click at [421, 524] on input "text" at bounding box center [643, 537] width 565 height 27
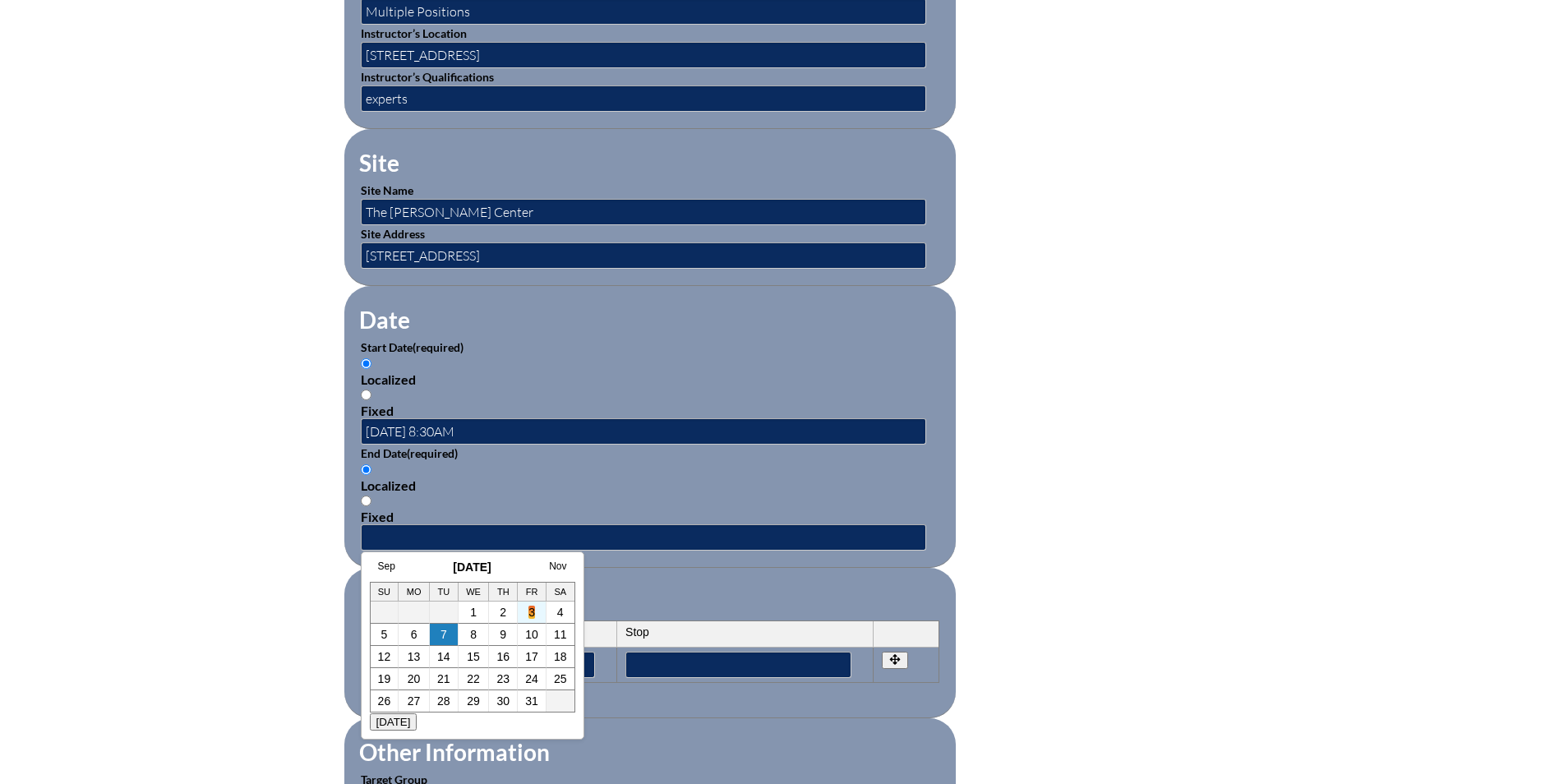
click at [534, 605] on link "3" at bounding box center [531, 612] width 6 height 13
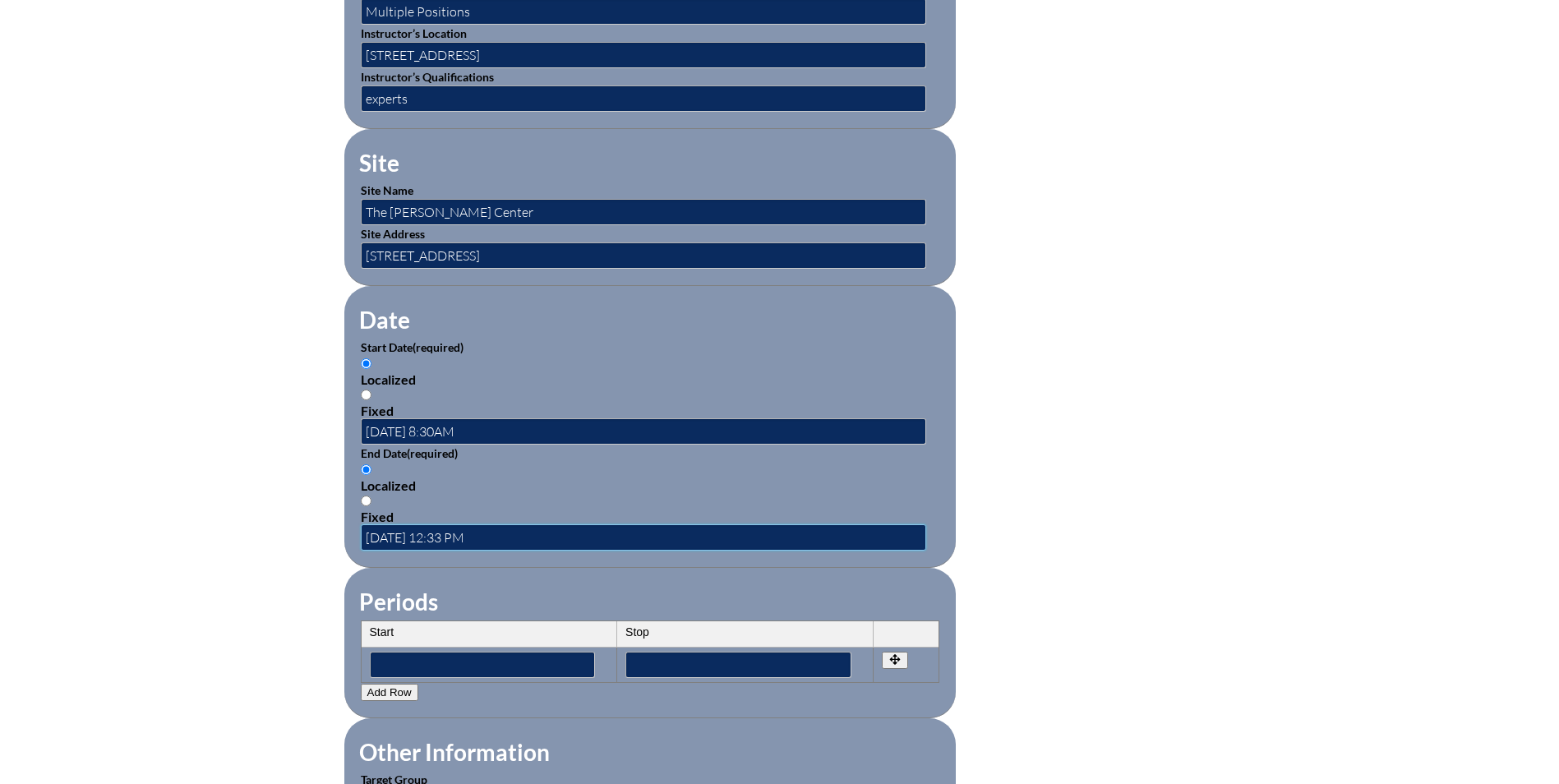
drag, startPoint x: 471, startPoint y: 527, endPoint x: 439, endPoint y: 528, distance: 32.0
click at [439, 528] on input "2025-10-03 12:33 PM" at bounding box center [643, 537] width 565 height 27
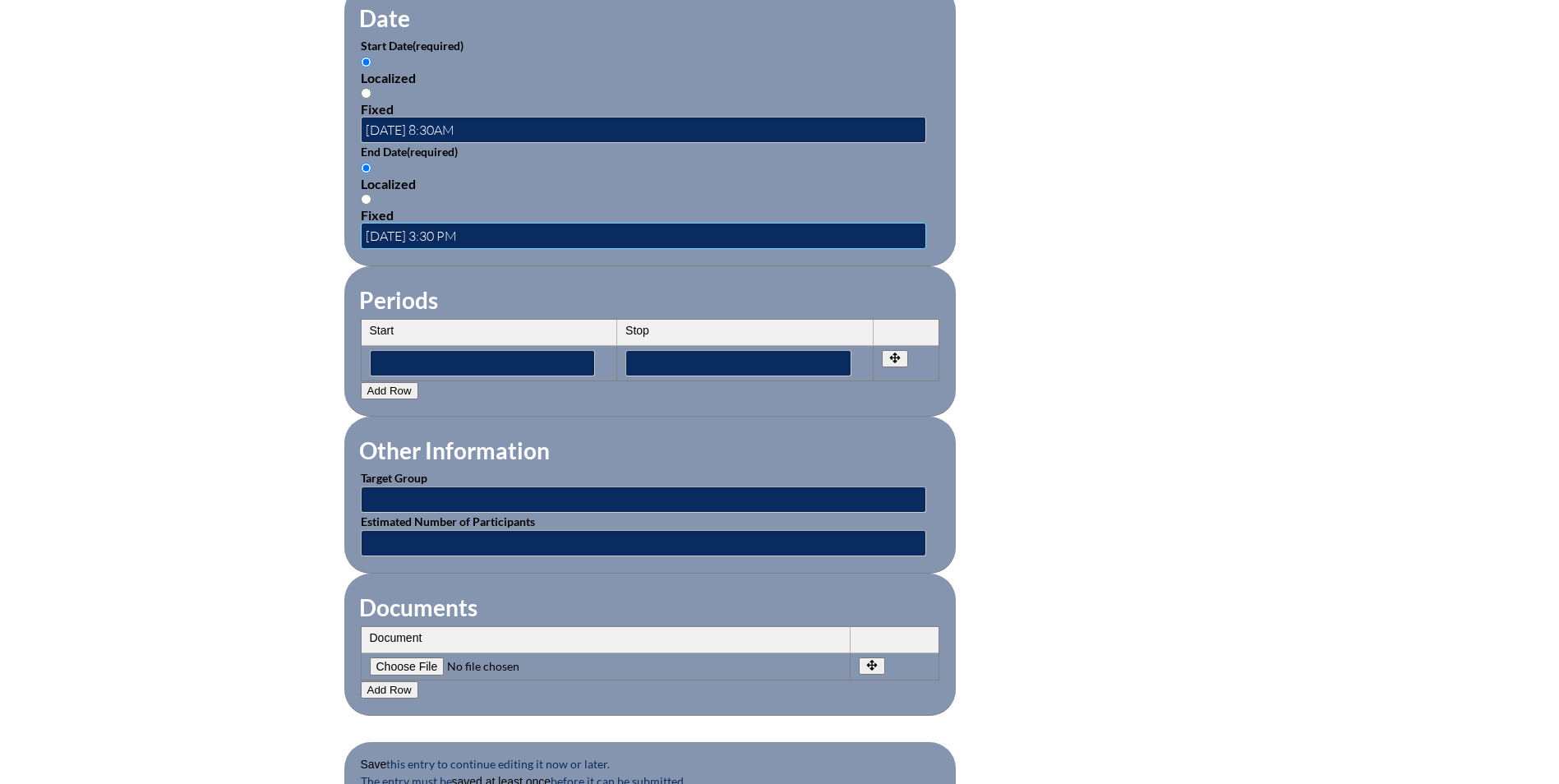
scroll to position [1150, 0]
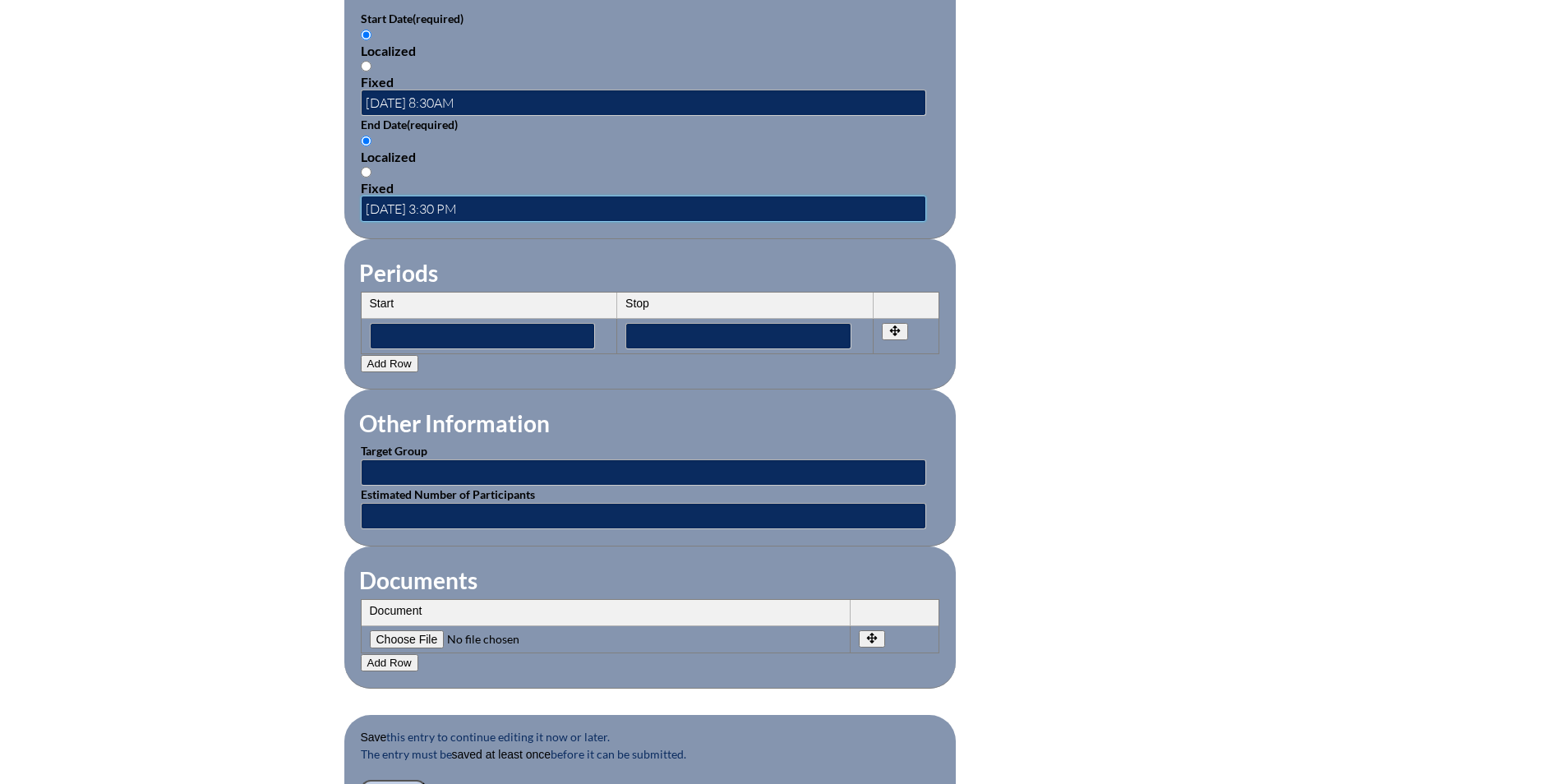
type input "2025-10-03 3:30 PM"
click at [456, 460] on input "text" at bounding box center [643, 473] width 565 height 27
type input "Faculty"
click at [587, 513] on input "text" at bounding box center [643, 516] width 565 height 27
type input "1"
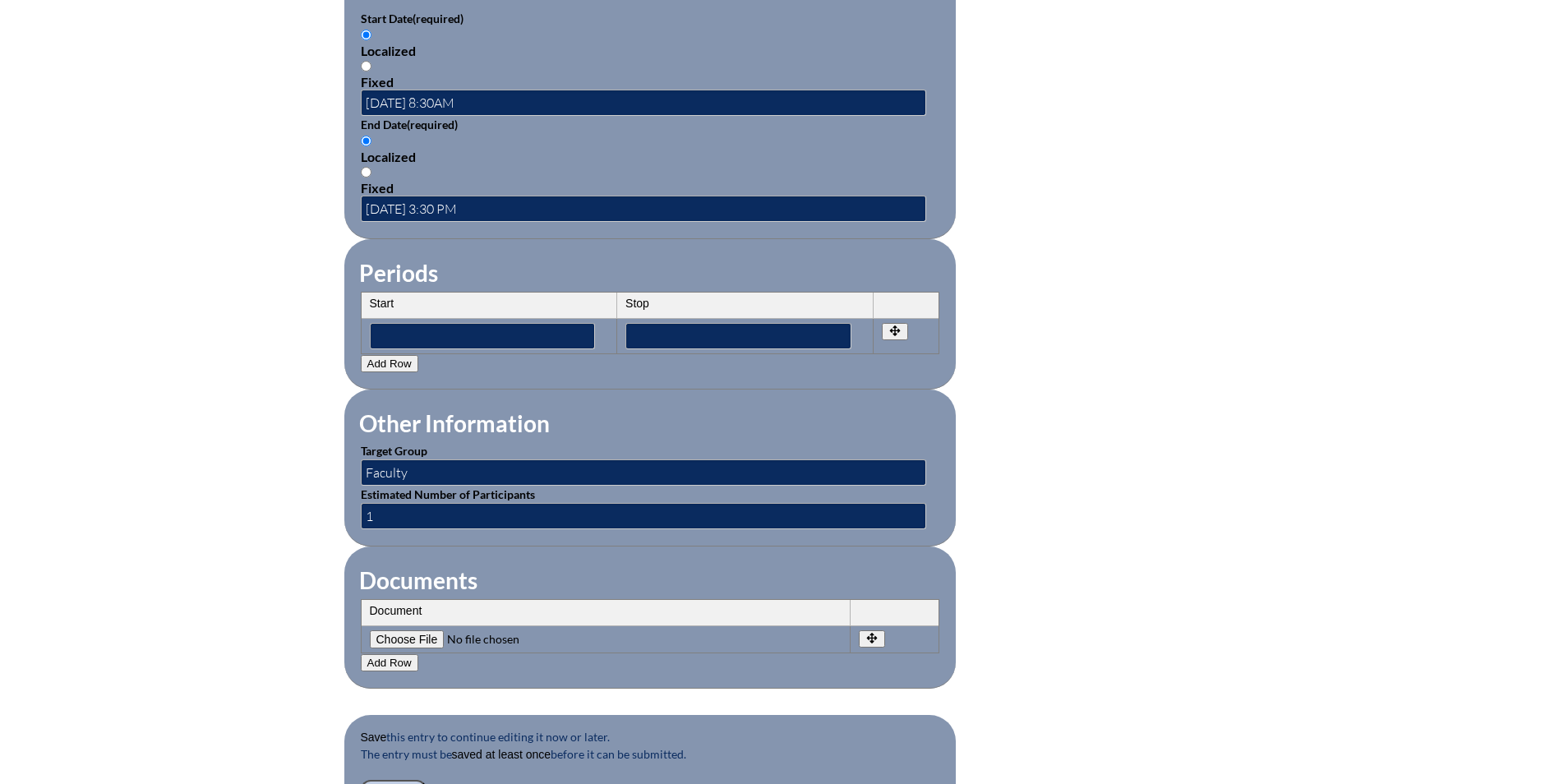
click at [1041, 506] on form "Activity Title / Activity Description (required) Connecting the Dots Conference…" at bounding box center [779, 117] width 871 height 1416
click at [428, 605] on input"] "file" at bounding box center [481, 639] width 224 height 18
type input"] "C:\fakepath\Connecting the Dots Conference outline.pdf"
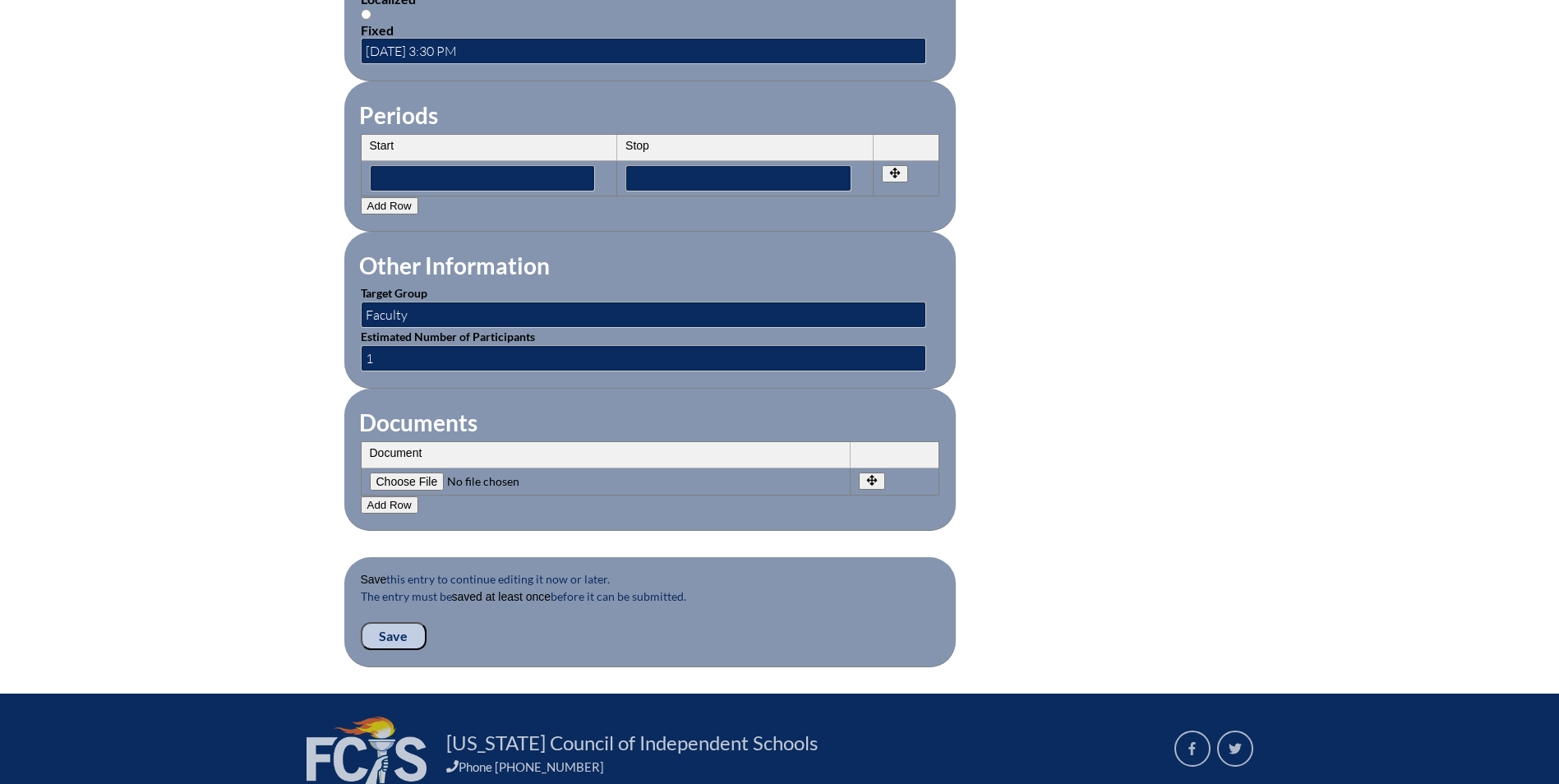
scroll to position [1314, 0]
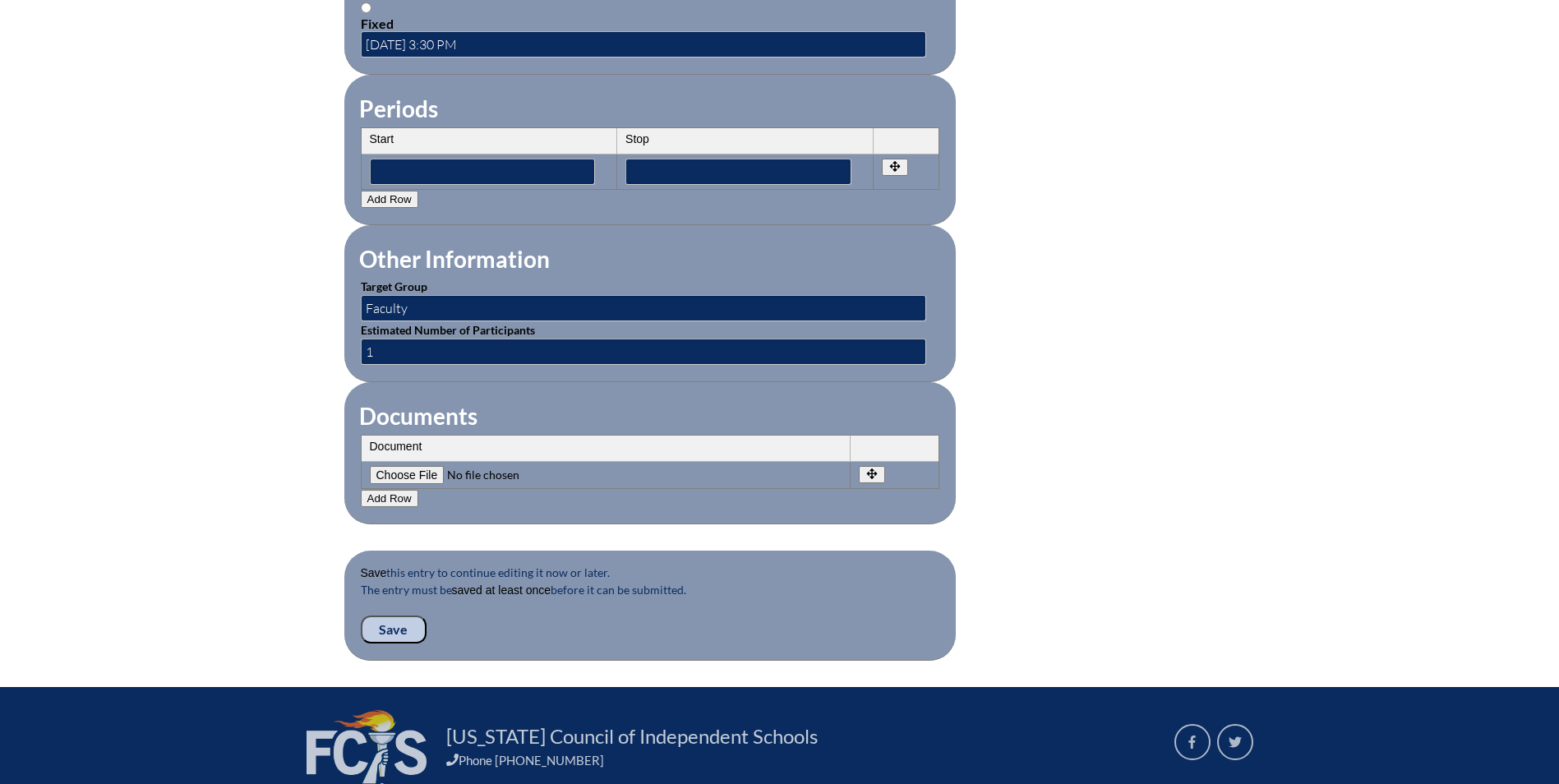
click at [403, 605] on input "Save" at bounding box center [394, 629] width 65 height 28
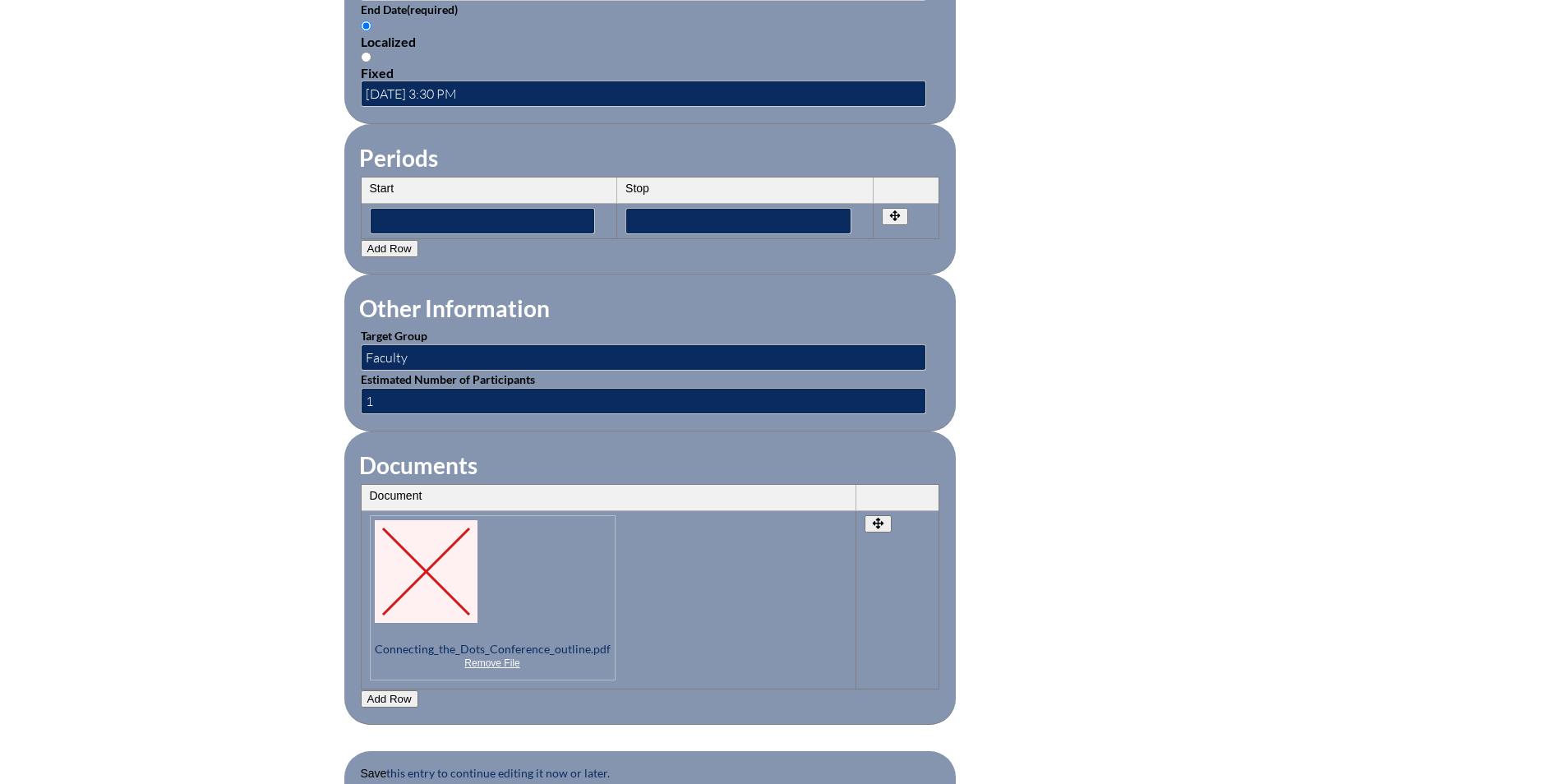
scroll to position [1477, 0]
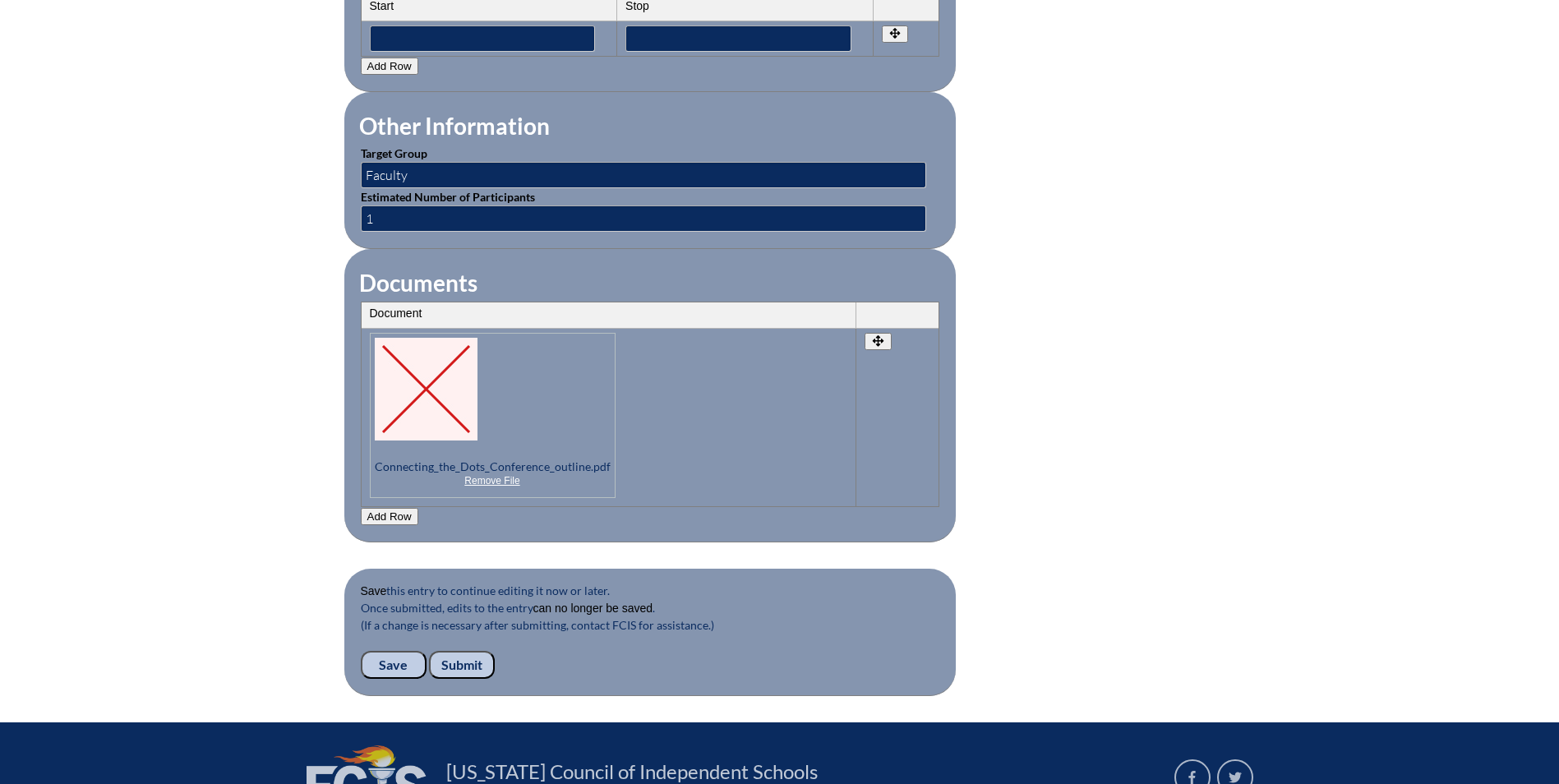
click at [455, 651] on input "Submit" at bounding box center [462, 665] width 65 height 28
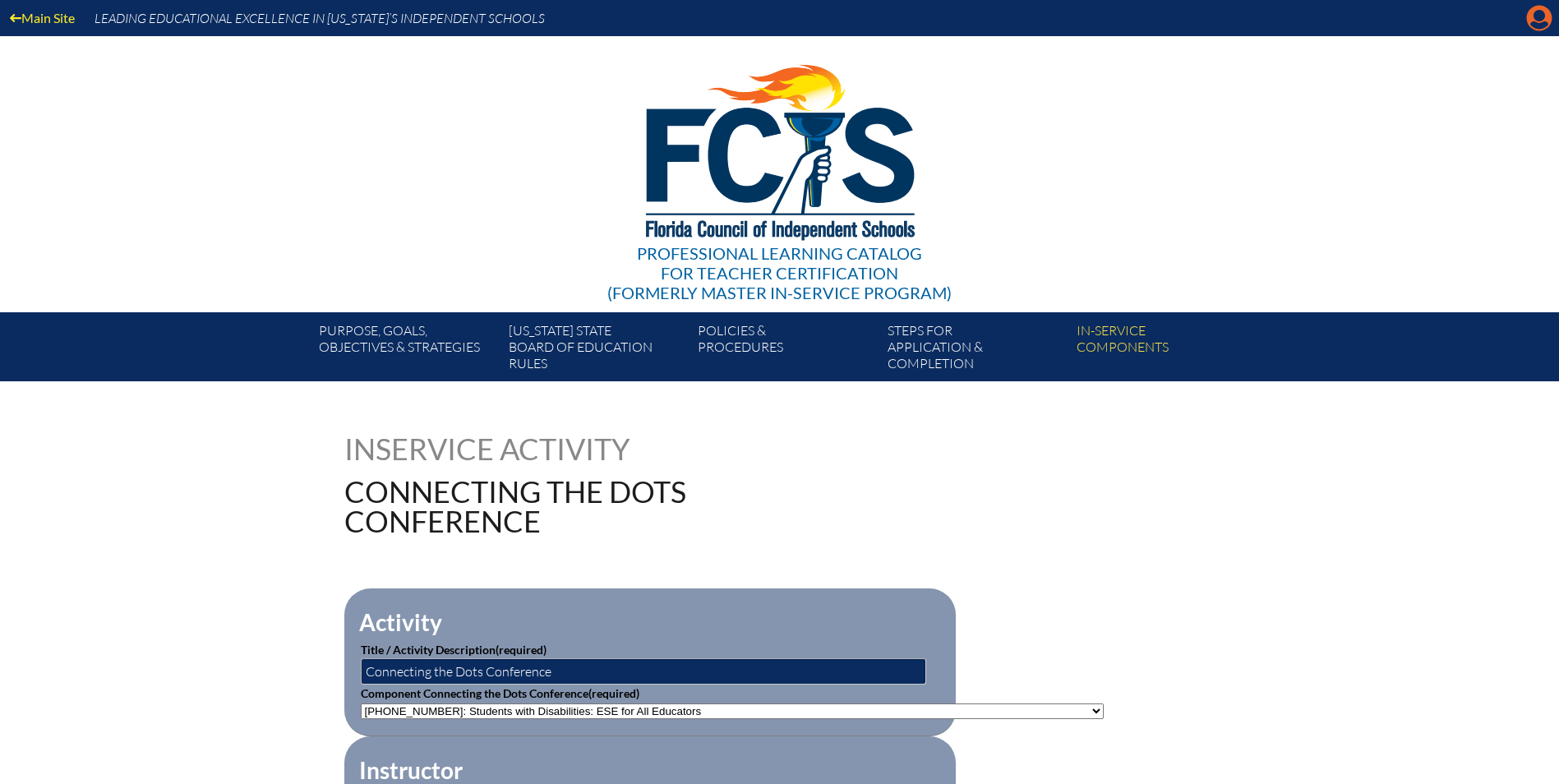
click at [1540, 26] on icon "Manage account" at bounding box center [1540, 19] width 27 height 27
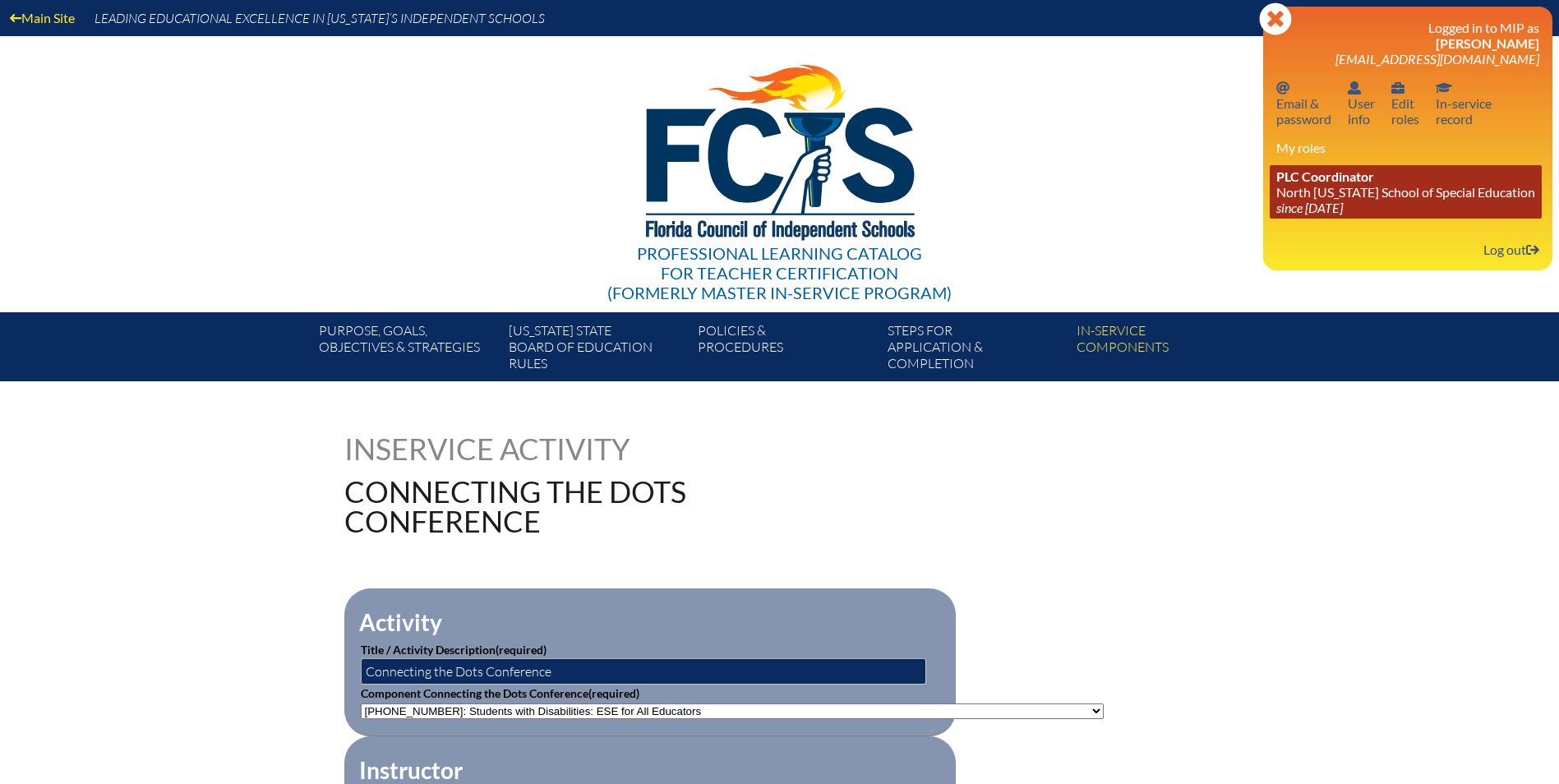
click at [1319, 200] on icon "since [DATE]" at bounding box center [1310, 208] width 66 height 16
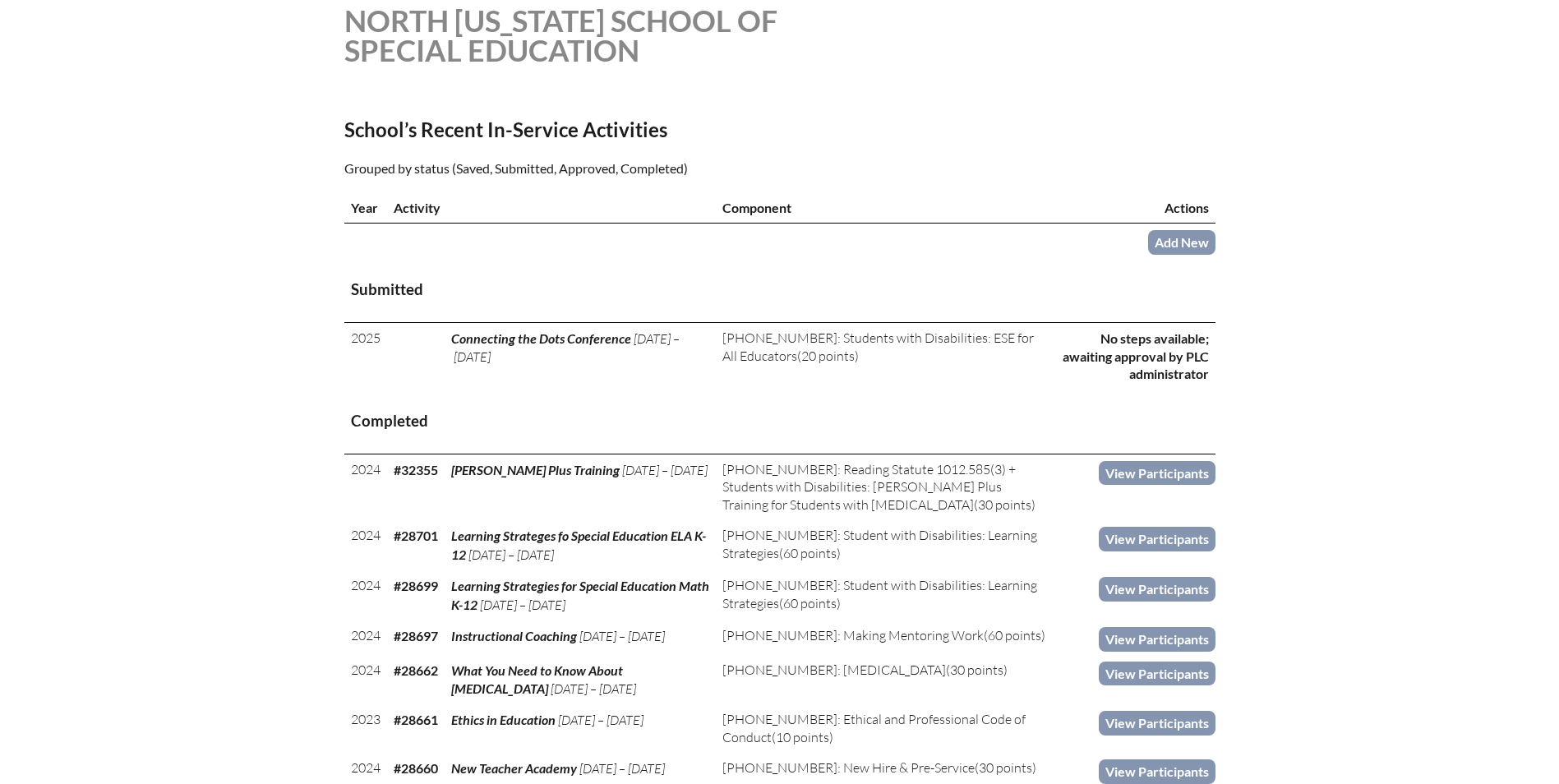
scroll to position [461, 0]
